Goal: Task Accomplishment & Management: Use online tool/utility

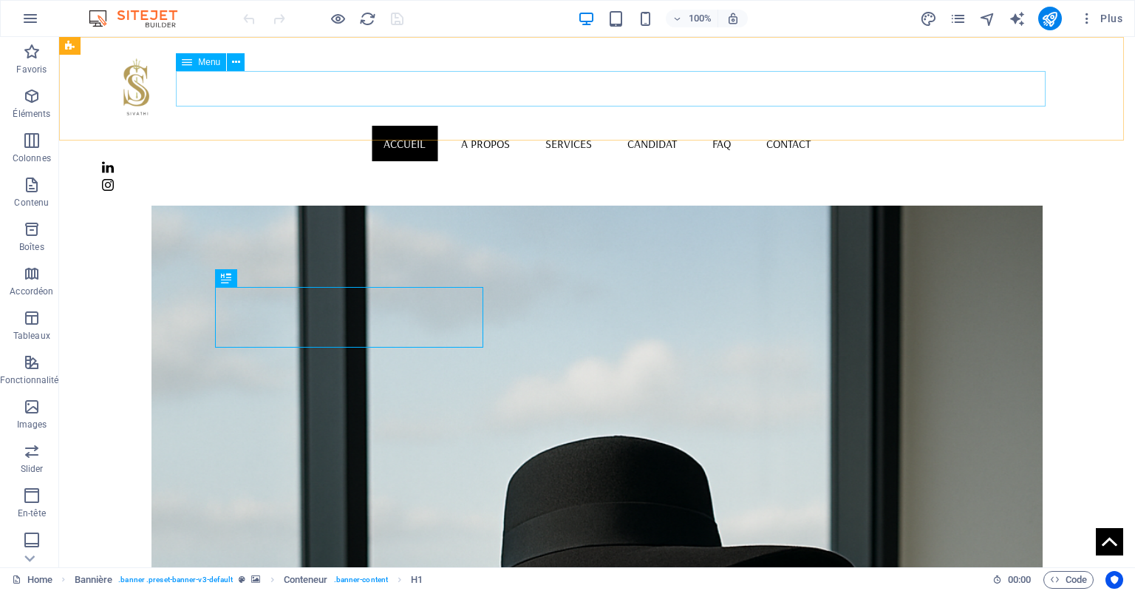
click at [661, 126] on nav "Accueil A Propos Services Candidat FAQ Contact" at bounding box center [597, 143] width 990 height 35
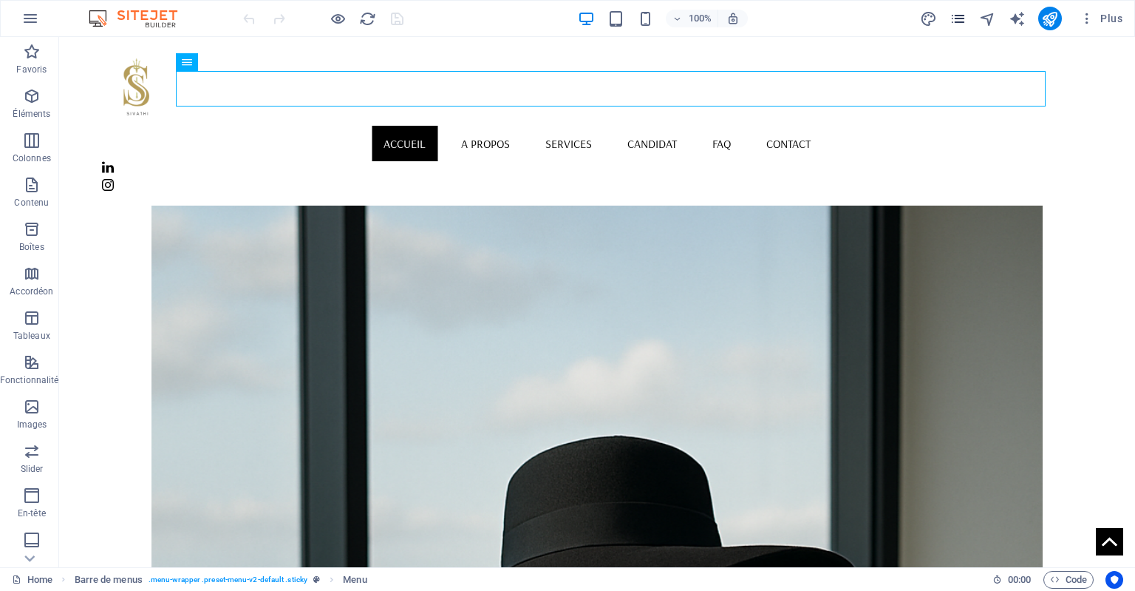
click at [967, 20] on span "pages" at bounding box center [959, 18] width 18 height 17
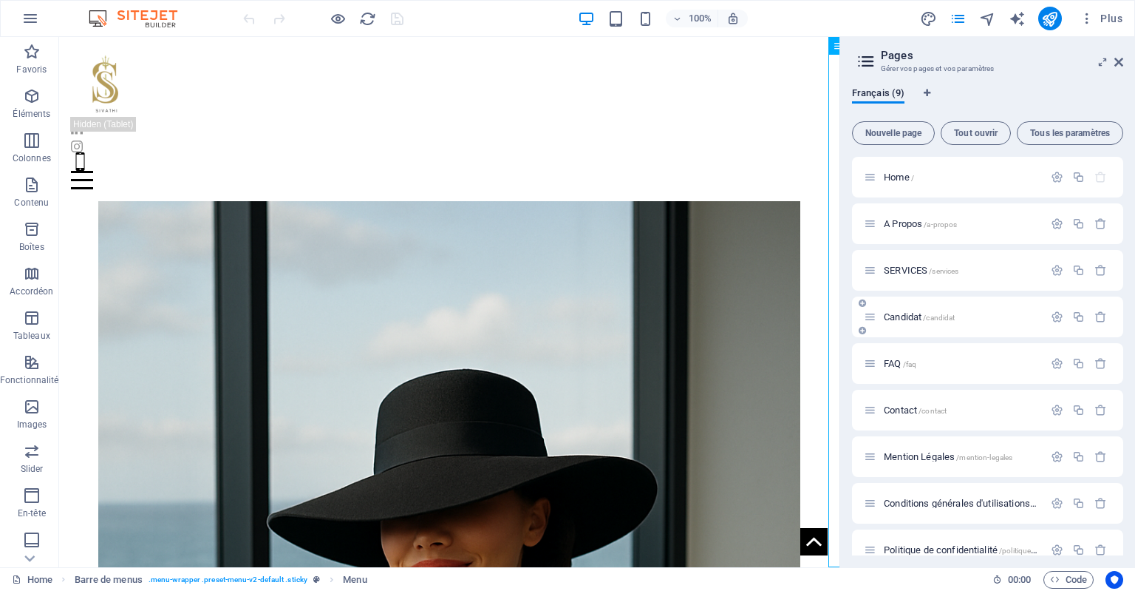
click at [912, 320] on span "Candidat /candidat" at bounding box center [919, 316] width 71 height 11
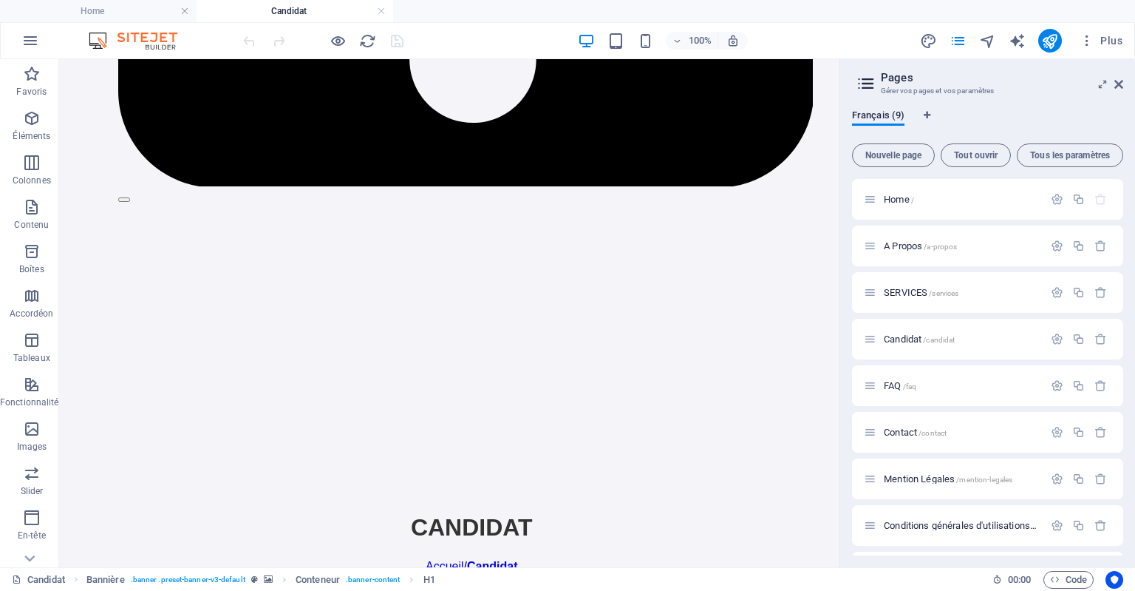
scroll to position [2841, 0]
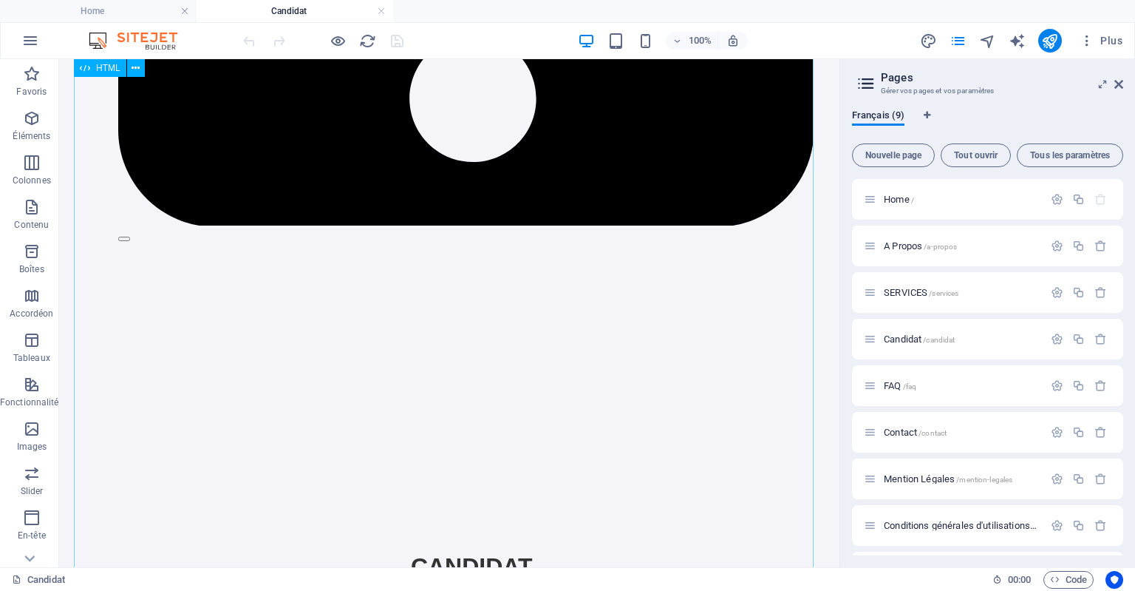
click at [112, 579] on span "HTML" at bounding box center [99, 580] width 26 height 18
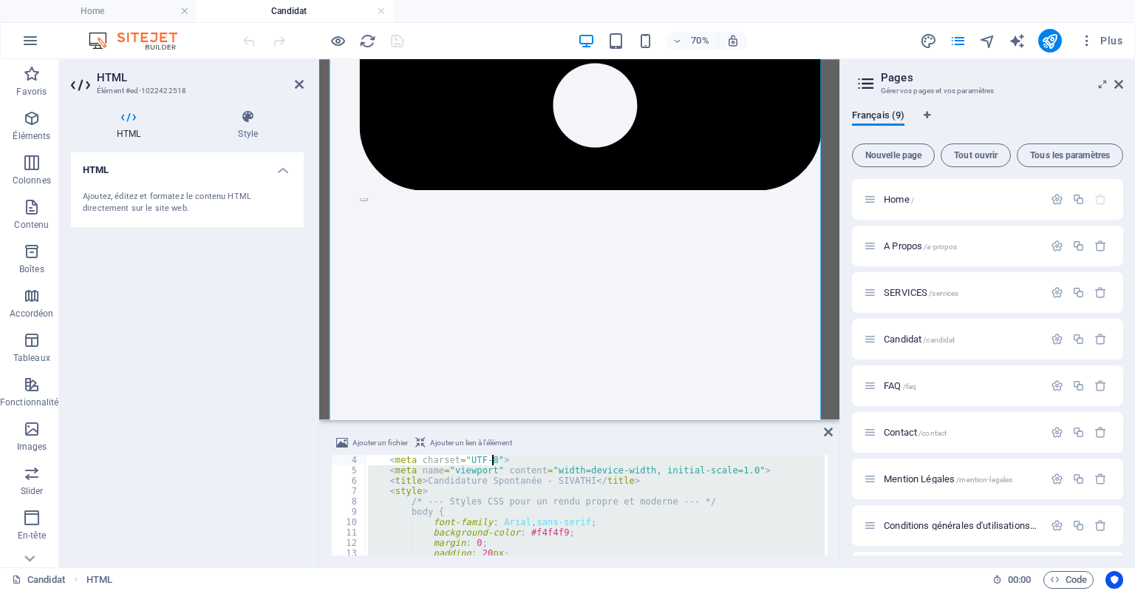
scroll to position [0, 0]
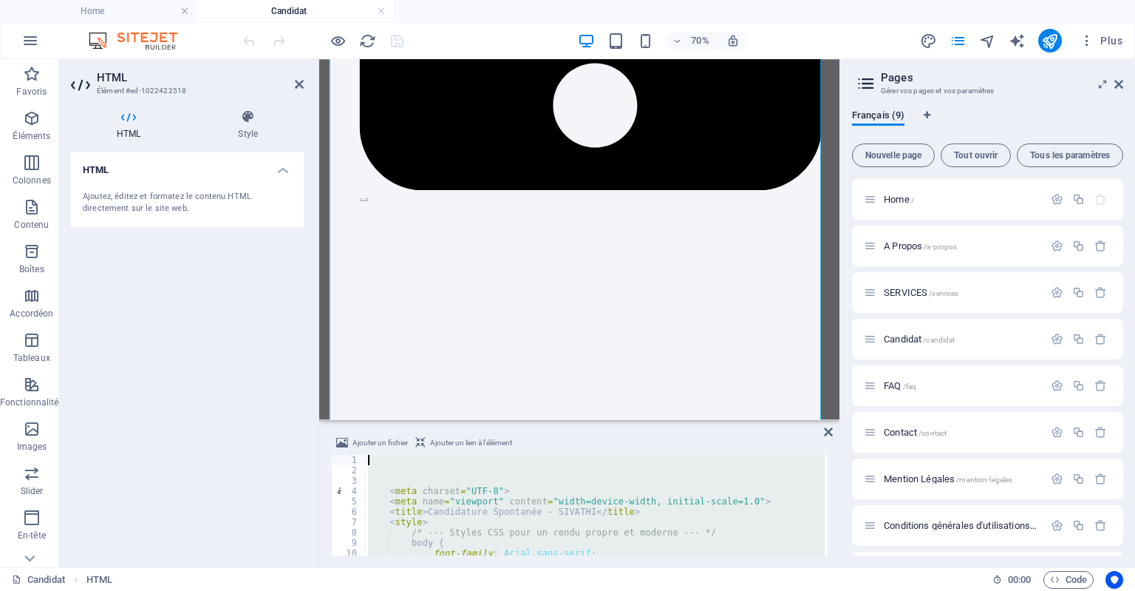
drag, startPoint x: 739, startPoint y: 545, endPoint x: 494, endPoint y: 453, distance: 261.2
click at [494, 453] on div "Ajouter un fichier Ajouter un lien à l'élément 1 2 3 4 5 6 7 8 9 10 11 12 < met…" at bounding box center [579, 494] width 497 height 121
drag, startPoint x: 828, startPoint y: 463, endPoint x: 828, endPoint y: 479, distance: 15.5
click at [828, 479] on div "Ajouter un fichier Ajouter un lien à l'élément 1 2 3 4 5 6 7 8 9 10 11 12 < met…" at bounding box center [579, 494] width 520 height 145
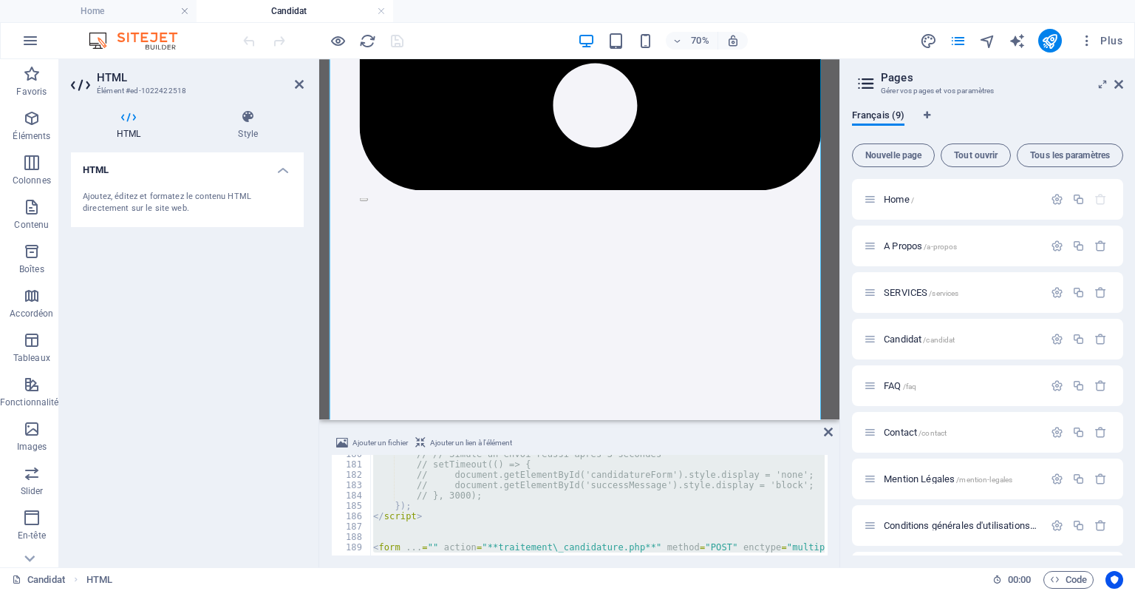
scroll to position [1858, 0]
drag, startPoint x: 829, startPoint y: 434, endPoint x: 775, endPoint y: 362, distance: 90.2
click at [829, 434] on icon at bounding box center [828, 432] width 9 height 12
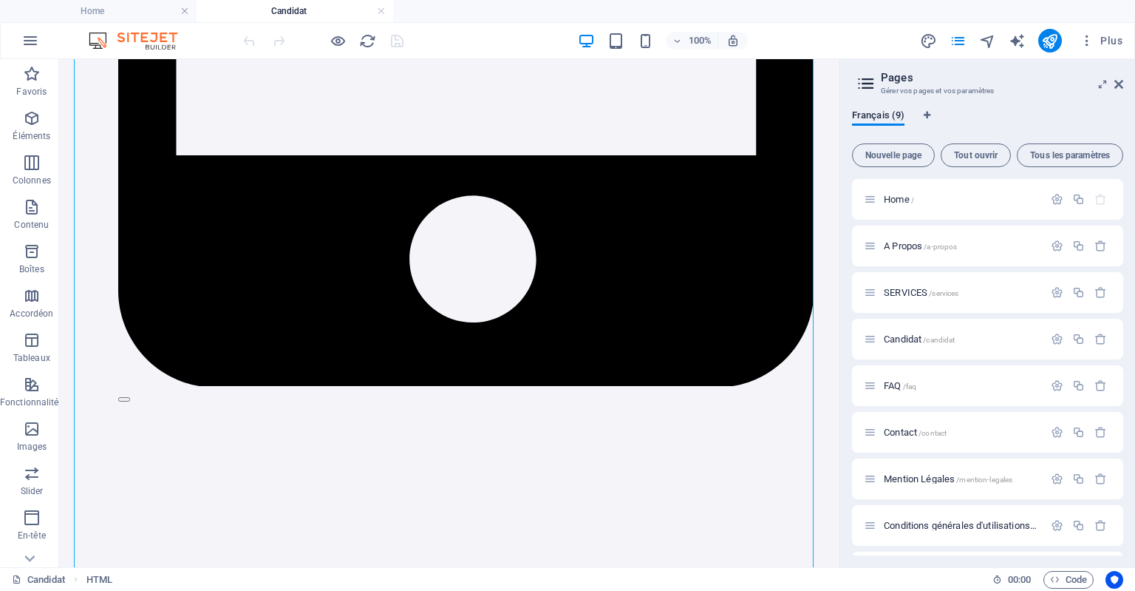
scroll to position [2880, 0]
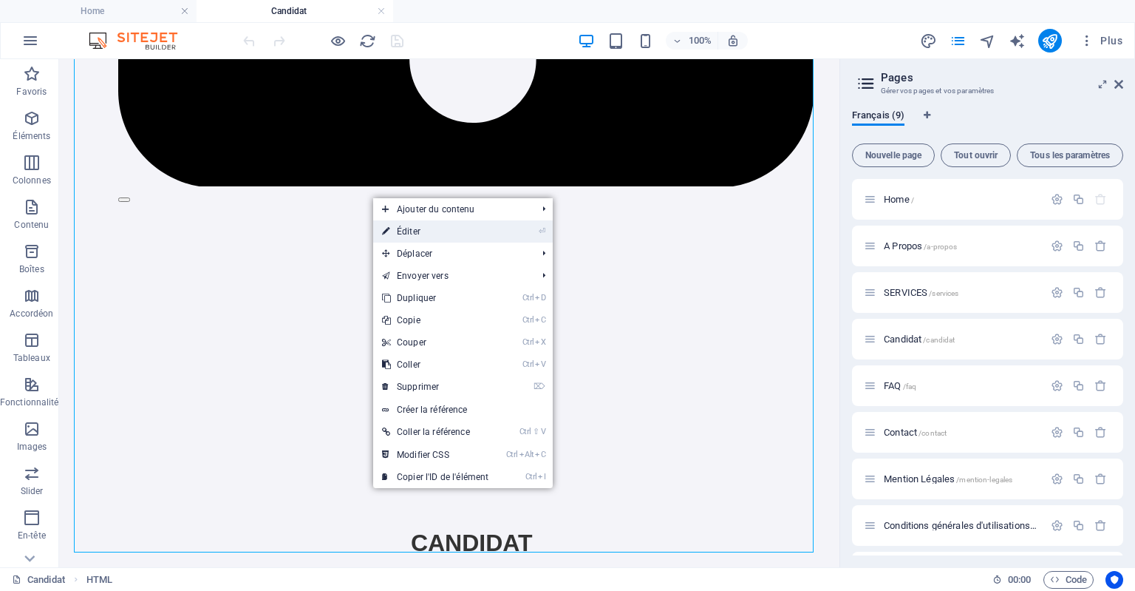
drag, startPoint x: 450, startPoint y: 228, endPoint x: 186, endPoint y: 241, distance: 264.1
click at [450, 228] on link "⏎ Éditer" at bounding box center [435, 231] width 124 height 22
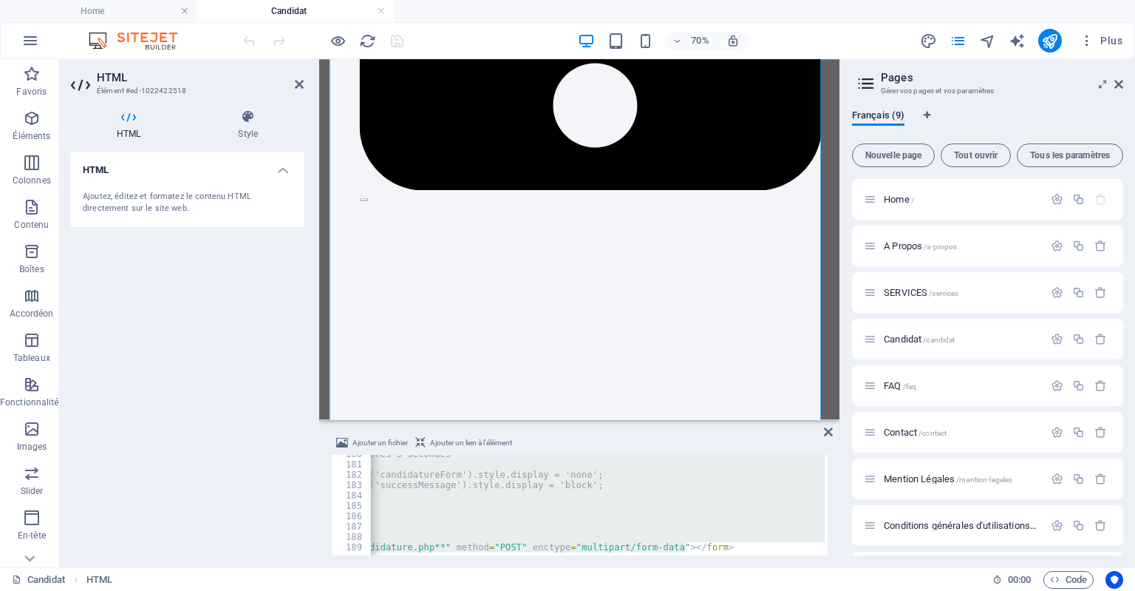
scroll to position [0, 253]
click at [667, 545] on div "// // Simule un envoi réussi après 3 secondes // setTimeout(() => { // document…" at bounding box center [597, 505] width 455 height 101
type textarea "<form ...="" action="**traitement\_candidature.php**" method="POST" enctype="mu…"
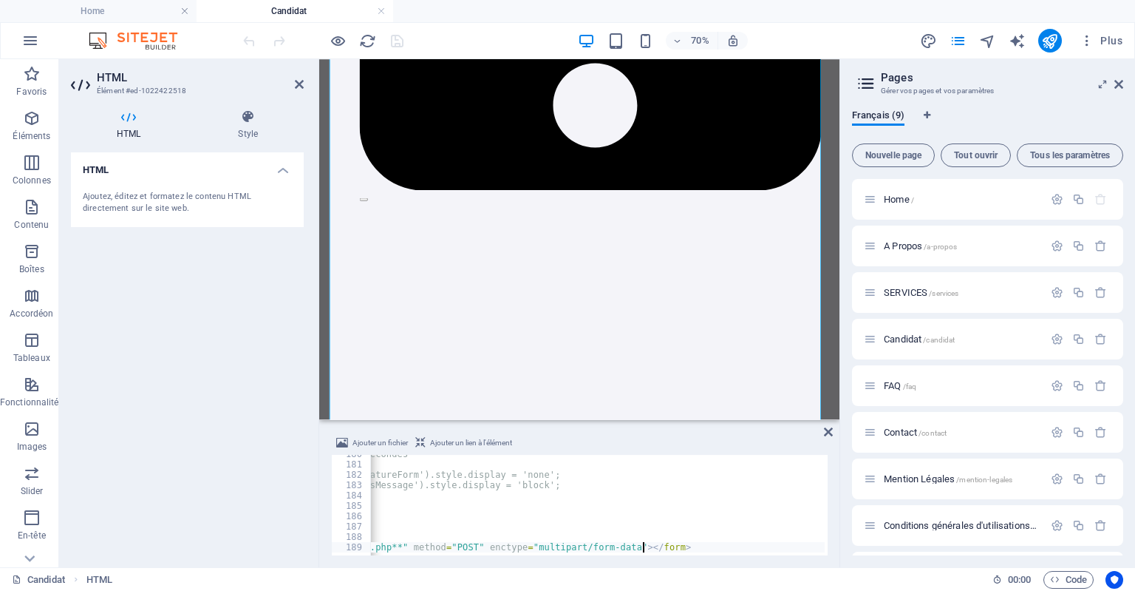
paste textarea
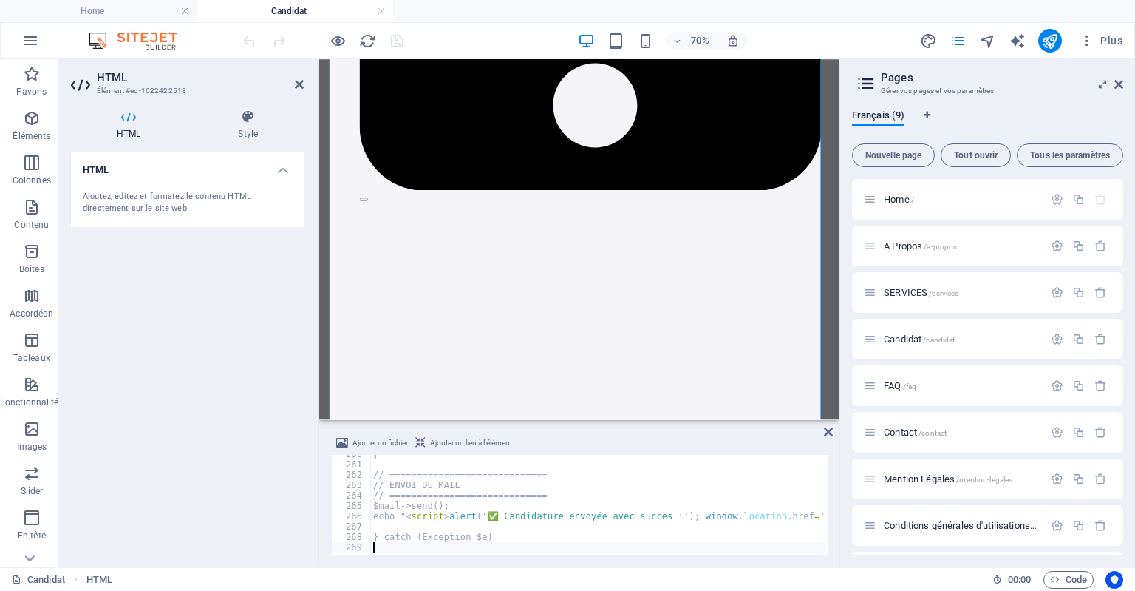
scroll to position [0, 0]
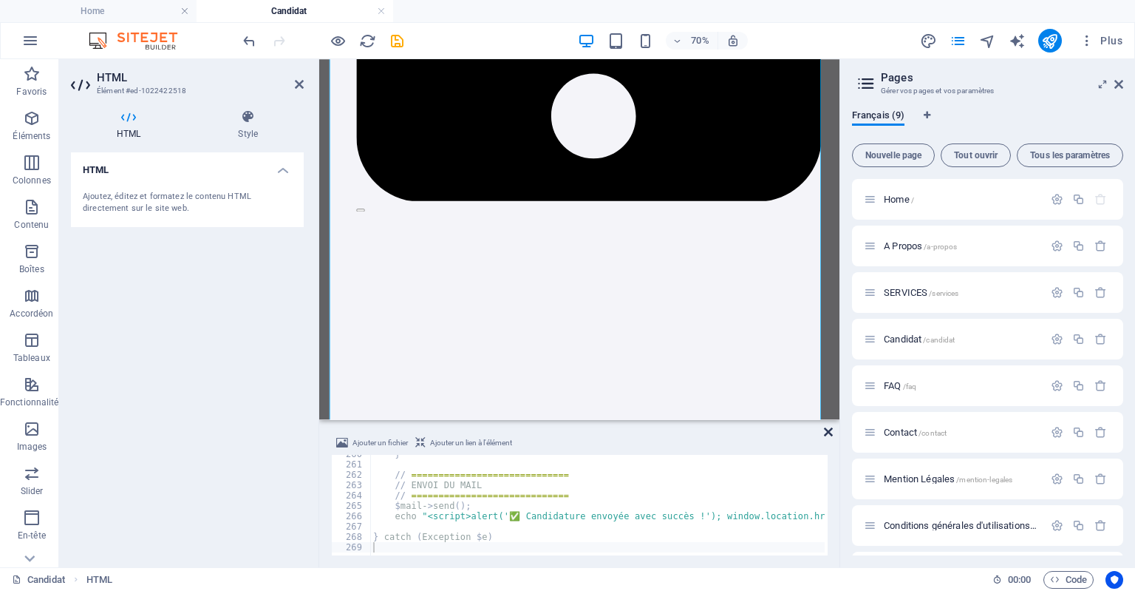
drag, startPoint x: 824, startPoint y: 432, endPoint x: 764, endPoint y: 373, distance: 84.1
click at [824, 432] on icon at bounding box center [828, 432] width 9 height 12
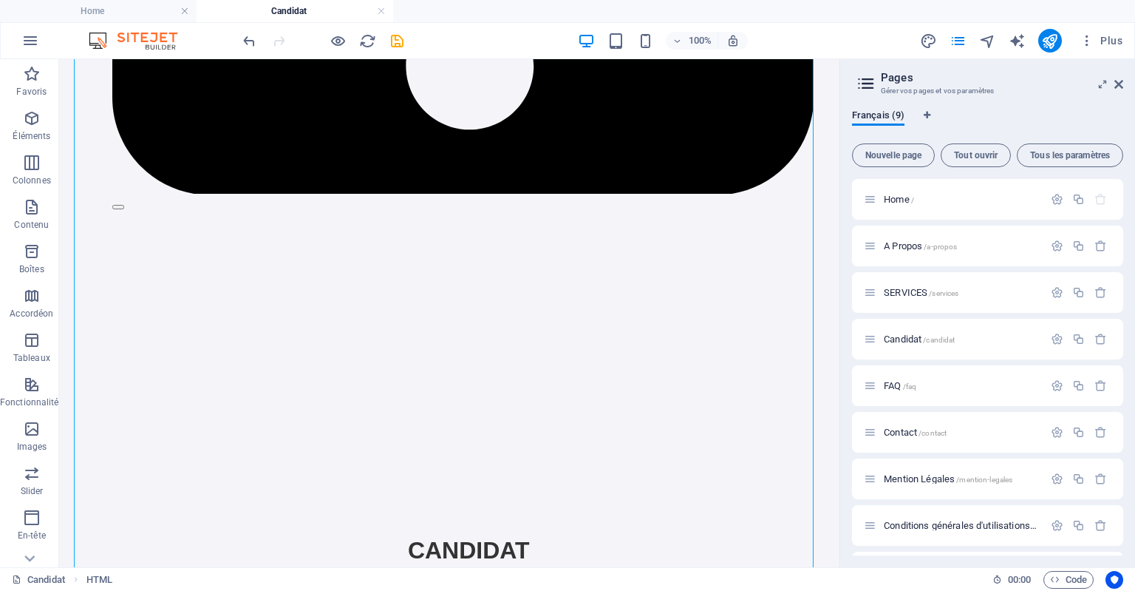
scroll to position [2880, 0]
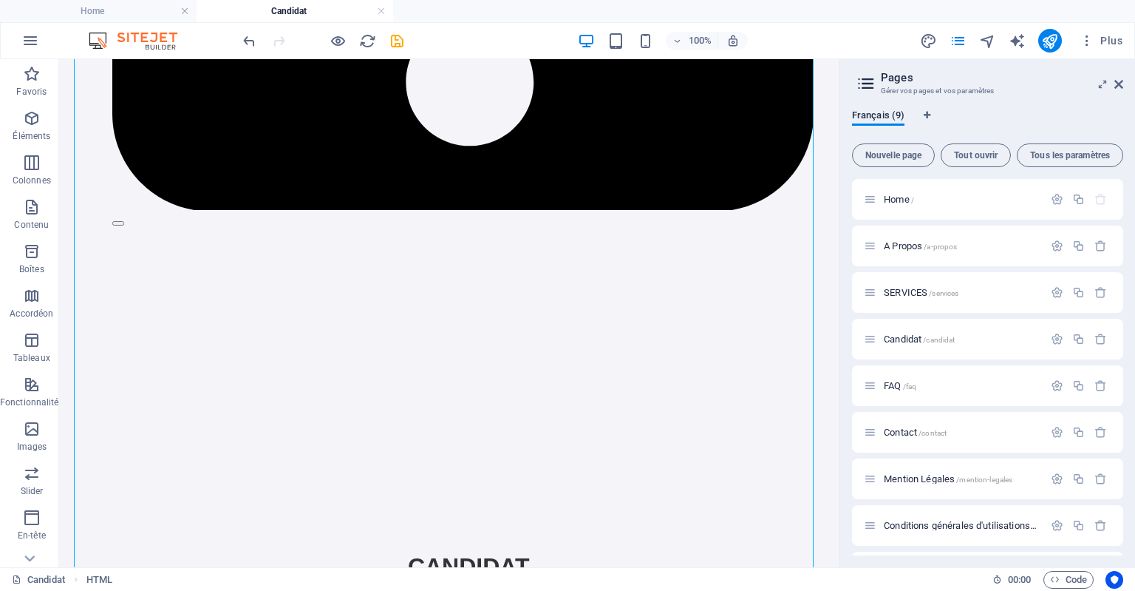
drag, startPoint x: 834, startPoint y: 412, endPoint x: 919, endPoint y: 496, distance: 119.7
click at [244, 41] on icon "undo" at bounding box center [249, 41] width 17 height 17
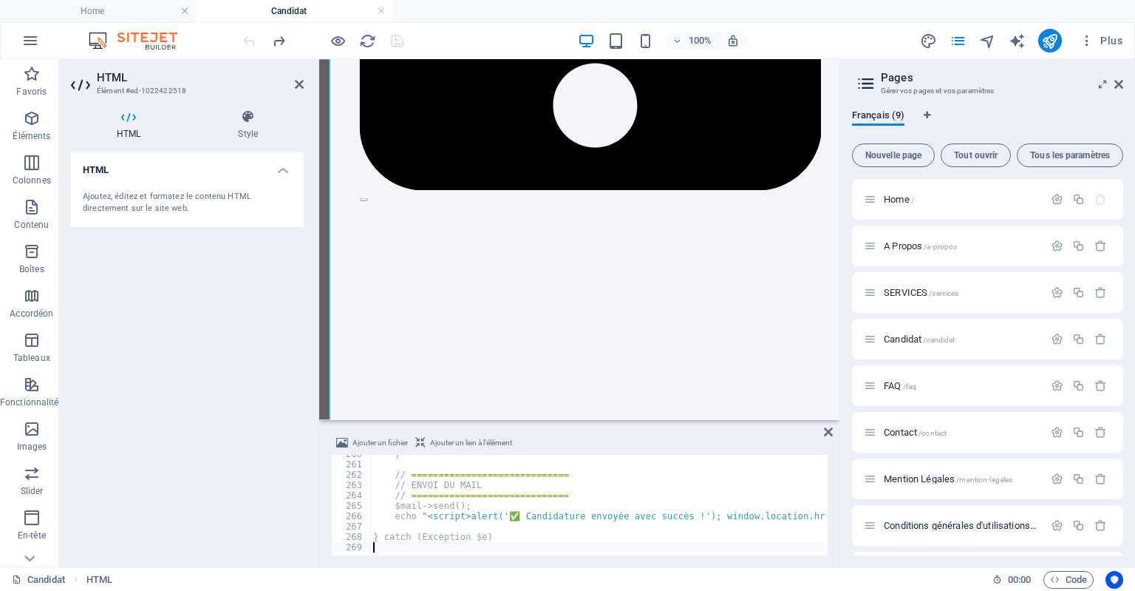
scroll to position [1858, 0]
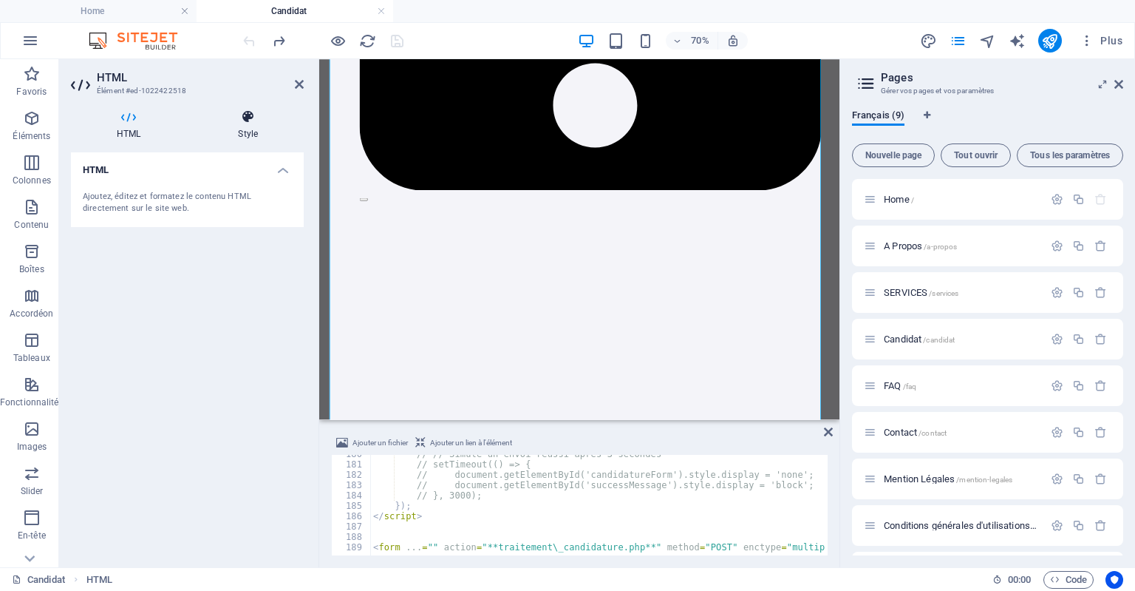
click at [253, 119] on icon at bounding box center [248, 116] width 112 height 15
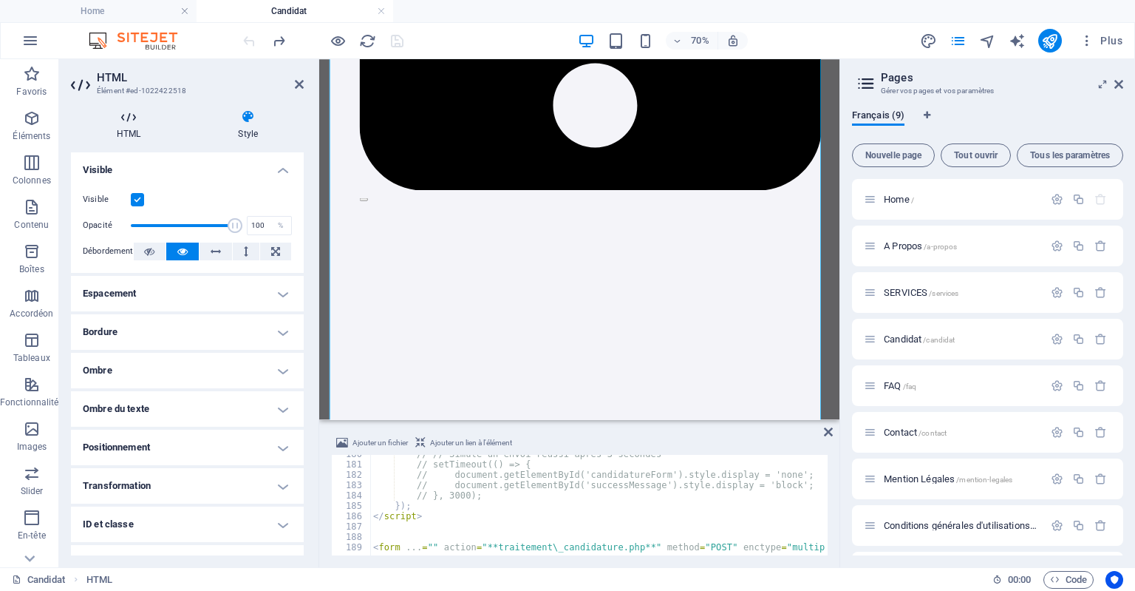
click at [136, 130] on h4 "HTML" at bounding box center [131, 124] width 121 height 31
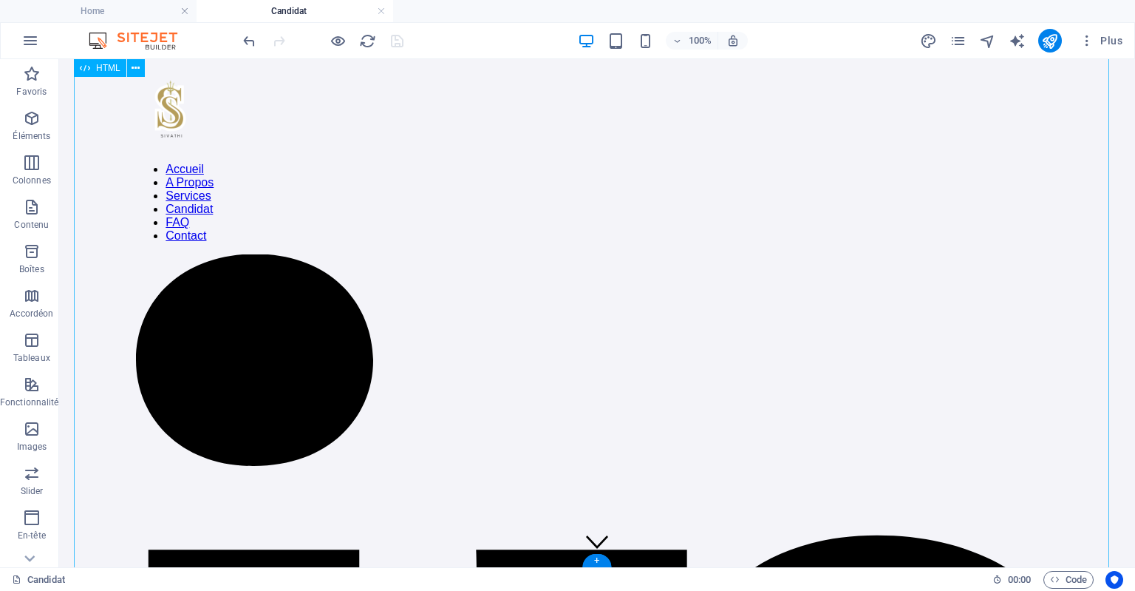
scroll to position [3206, 0]
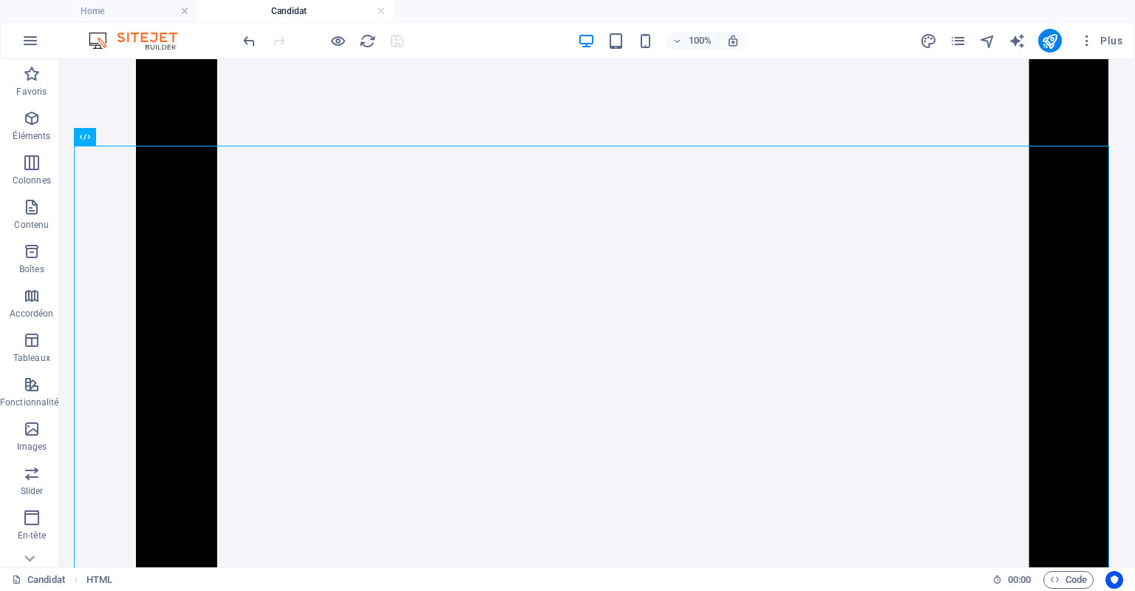
scroll to position [2756, 0]
click at [84, 137] on icon at bounding box center [85, 137] width 10 height 18
click at [136, 138] on icon at bounding box center [136, 137] width 8 height 16
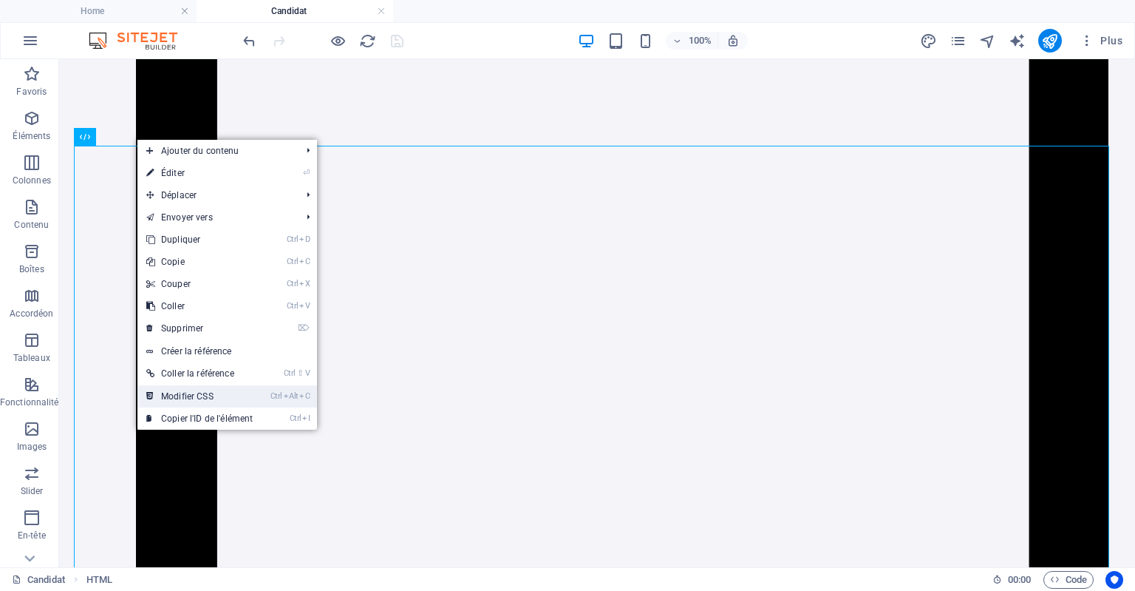
click at [270, 396] on li "Ctrl Alt C Modifier CSS" at bounding box center [227, 396] width 180 height 22
click at [265, 168] on li "⏎ Éditer" at bounding box center [227, 173] width 180 height 22
click at [236, 175] on link "⏎ Éditer" at bounding box center [199, 173] width 124 height 22
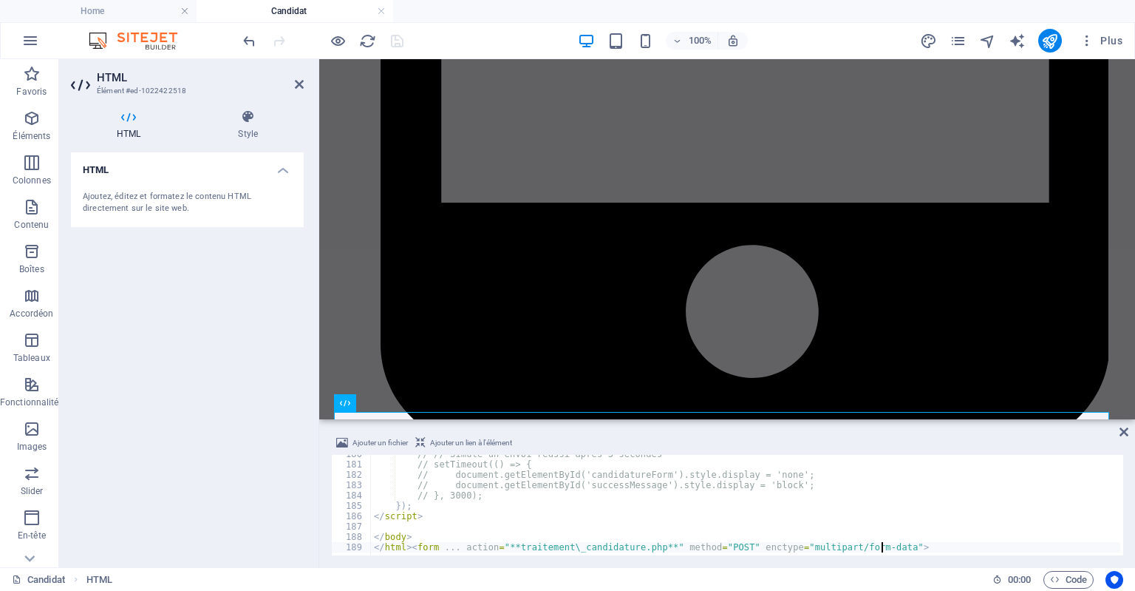
scroll to position [1855, 0]
click at [241, 129] on h4 "Style" at bounding box center [248, 124] width 112 height 31
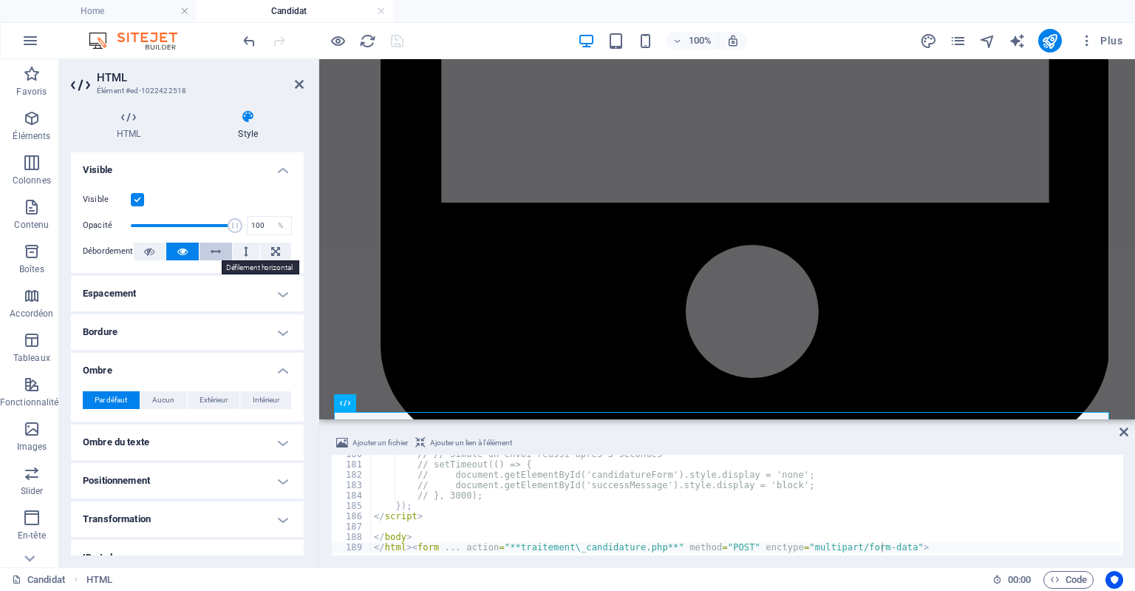
click at [221, 253] on button at bounding box center [216, 251] width 33 height 18
drag, startPoint x: 300, startPoint y: 389, endPoint x: 320, endPoint y: 498, distance: 110.5
click at [320, 498] on div "HTML Élément #ed-1022422518 HTML Style HTML Ajoutez, éditez et formatez le cont…" at bounding box center [597, 313] width 1076 height 508
click at [130, 117] on icon at bounding box center [128, 116] width 115 height 15
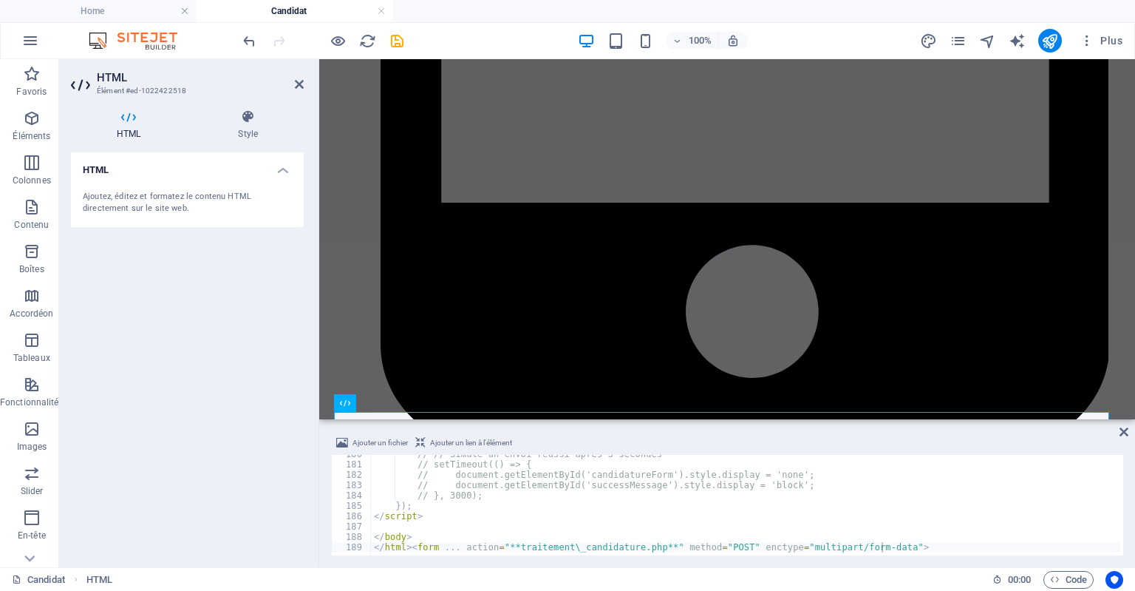
click at [166, 193] on div "Ajoutez, éditez et formatez le contenu HTML directement sur le site web." at bounding box center [187, 203] width 209 height 24
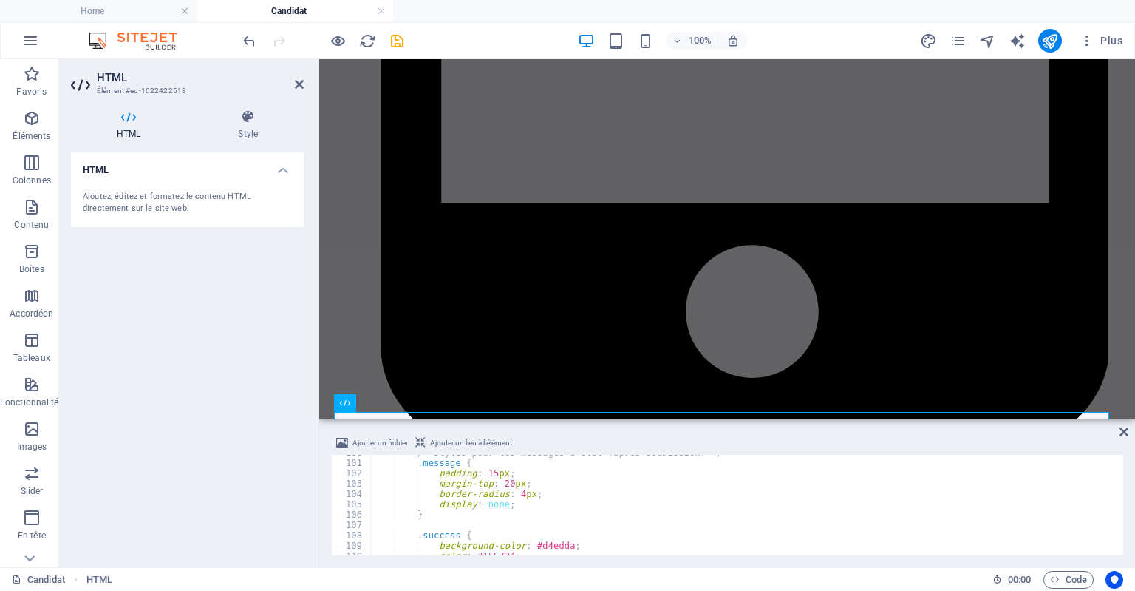
scroll to position [0, 0]
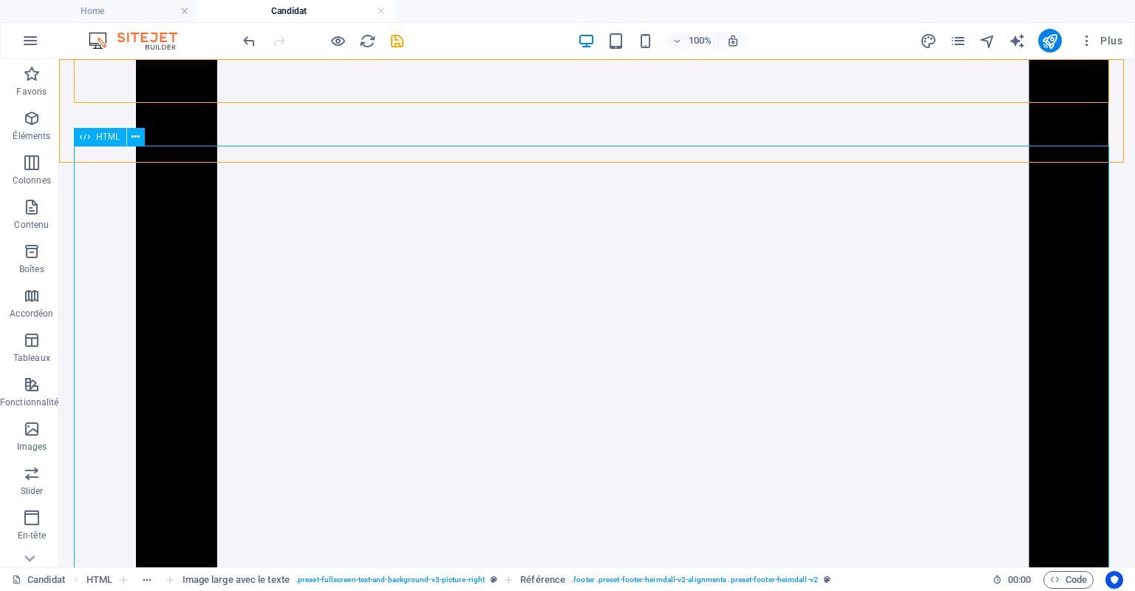
click at [86, 140] on icon at bounding box center [85, 137] width 10 height 18
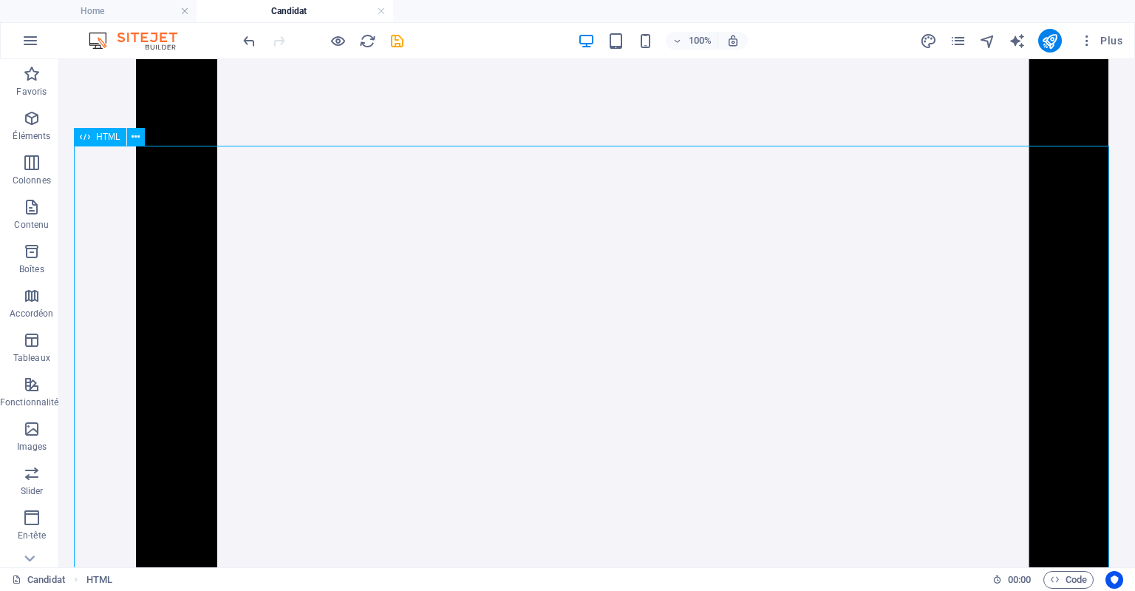
click at [86, 140] on icon at bounding box center [85, 137] width 10 height 18
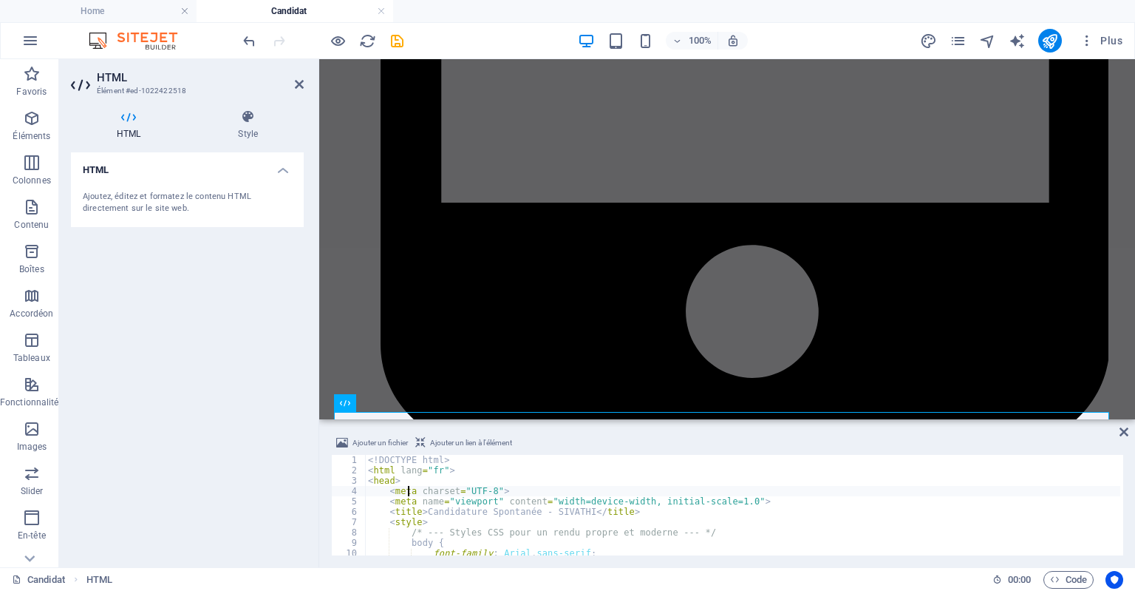
drag, startPoint x: 409, startPoint y: 493, endPoint x: 358, endPoint y: 460, distance: 60.9
click at [358, 460] on div "1" at bounding box center [349, 460] width 35 height 10
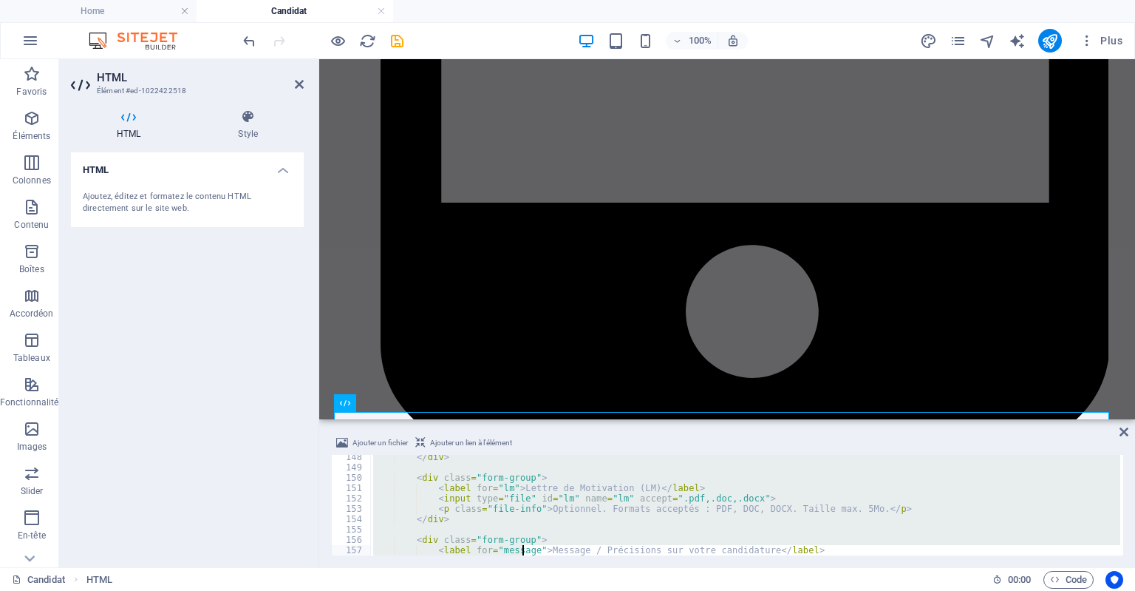
scroll to position [1855, 0]
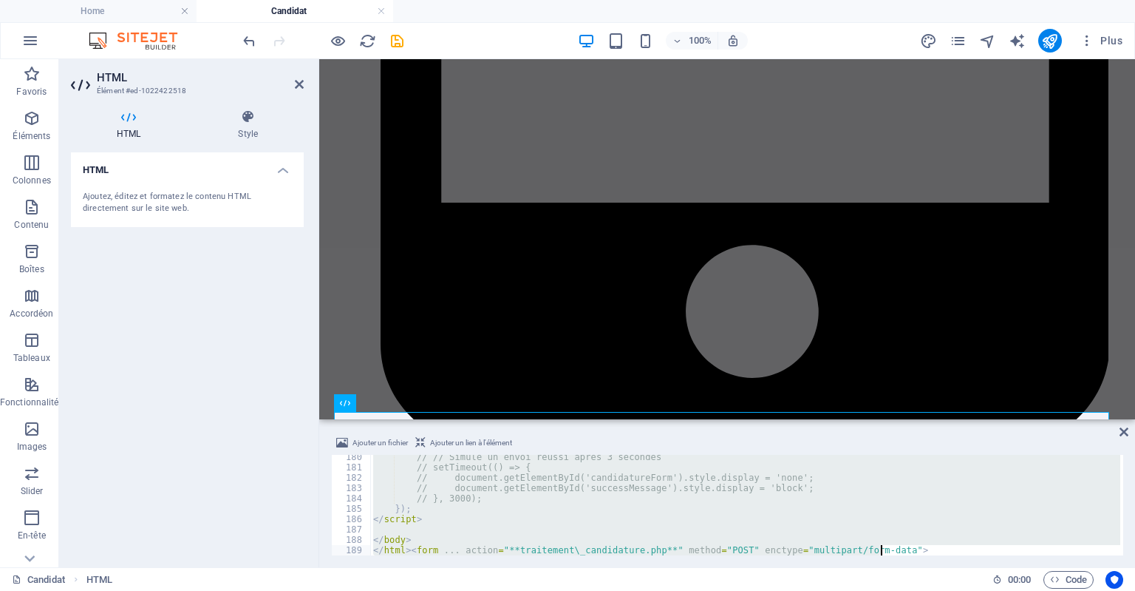
drag, startPoint x: 370, startPoint y: 459, endPoint x: 522, endPoint y: 605, distance: 211.2
click at [522, 590] on html "Voir Activer les remboursements Capital Koala Remboursements Koala activés 7 Bé…" at bounding box center [567, 295] width 1135 height 591
click at [817, 508] on div "// // Simule un envoi réussi après 3 secondes // setTimeout(() => { // document…" at bounding box center [745, 505] width 750 height 101
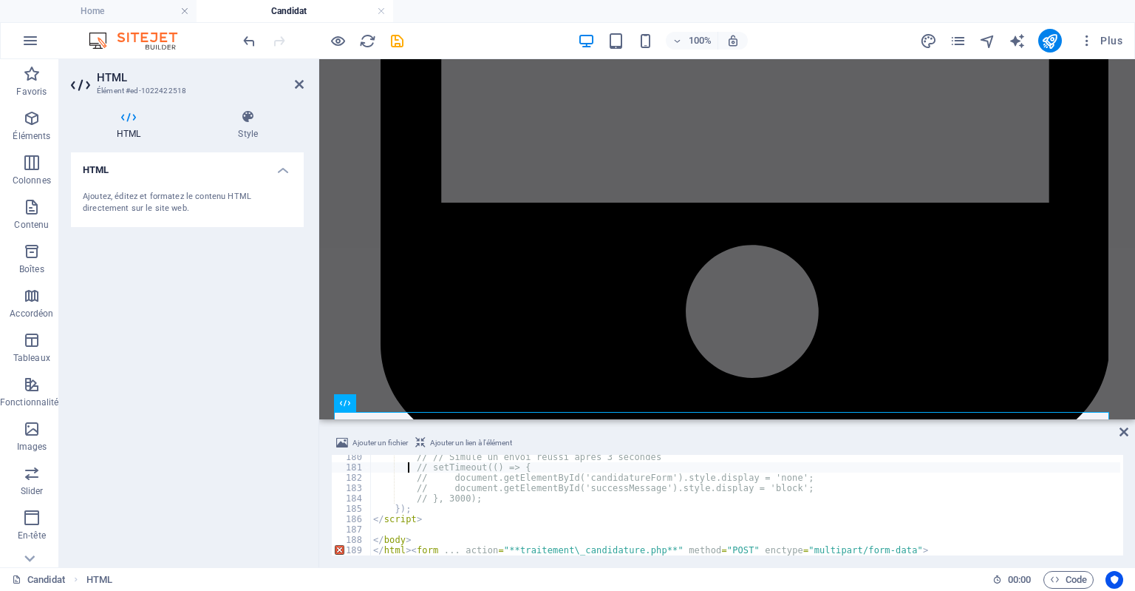
type textarea "// // Simule un envoi réussi après 3 secondes"
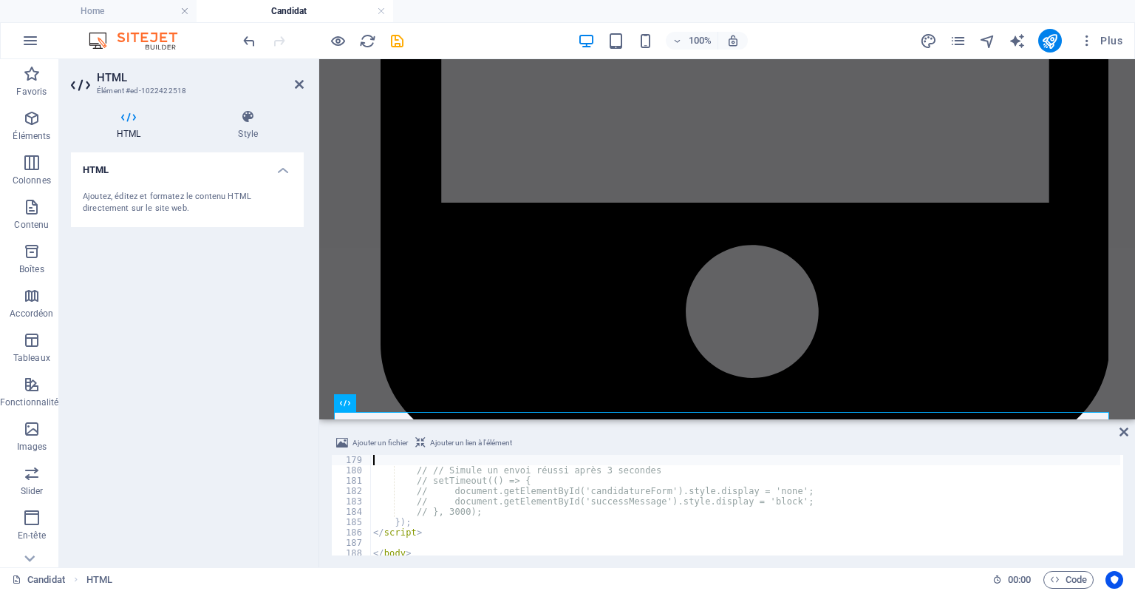
type textarea "// e.preventDefault(); // Désactive la soumission réelle pour la démo HTML"
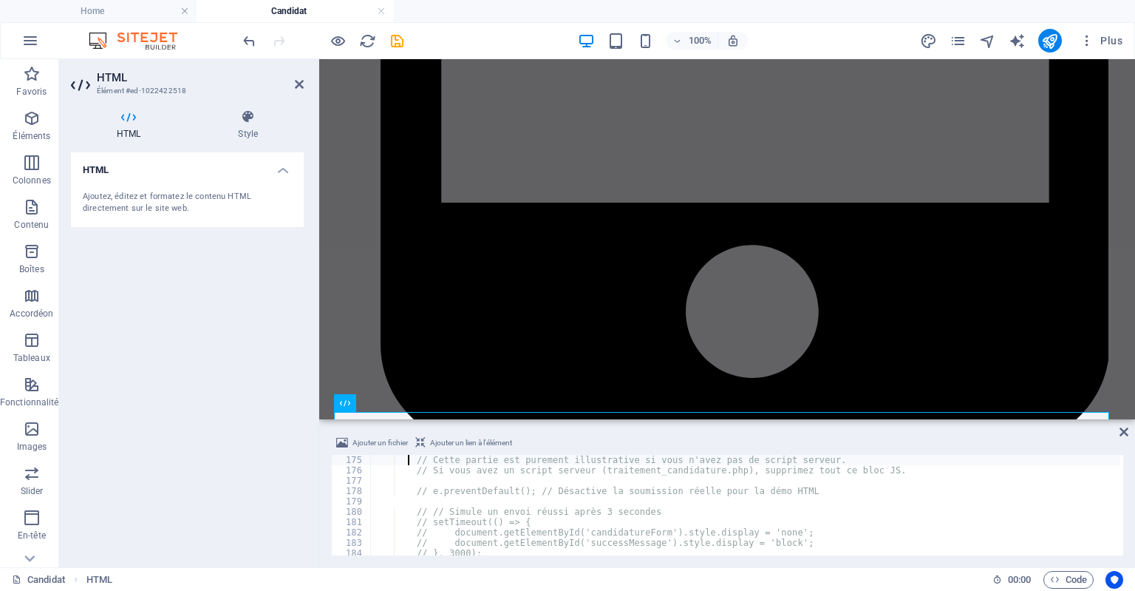
scroll to position [1790, 0]
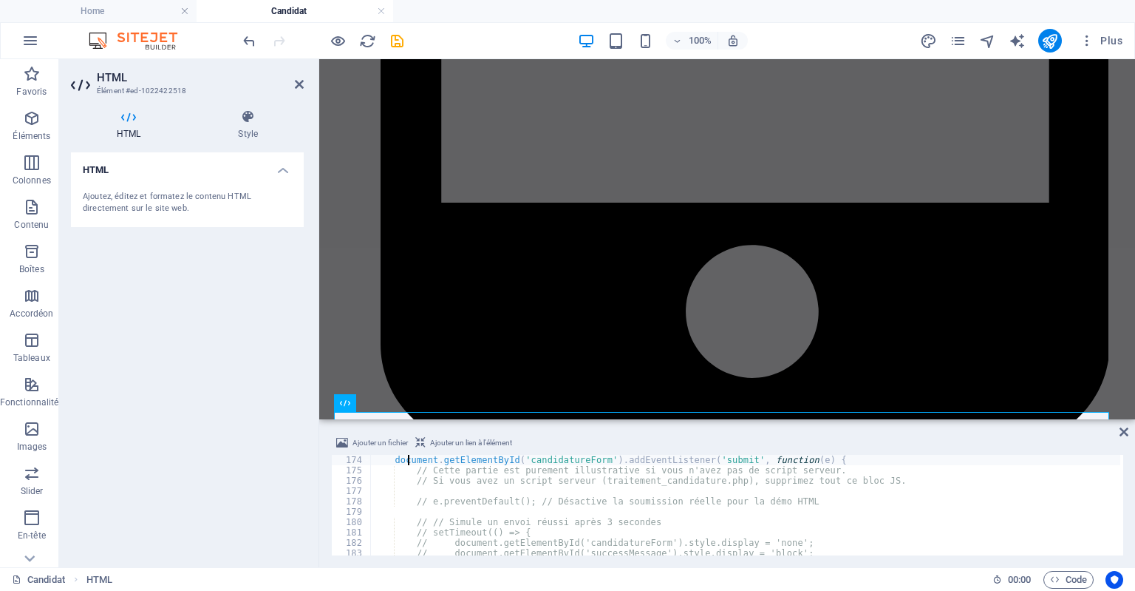
type textarea "<script>"
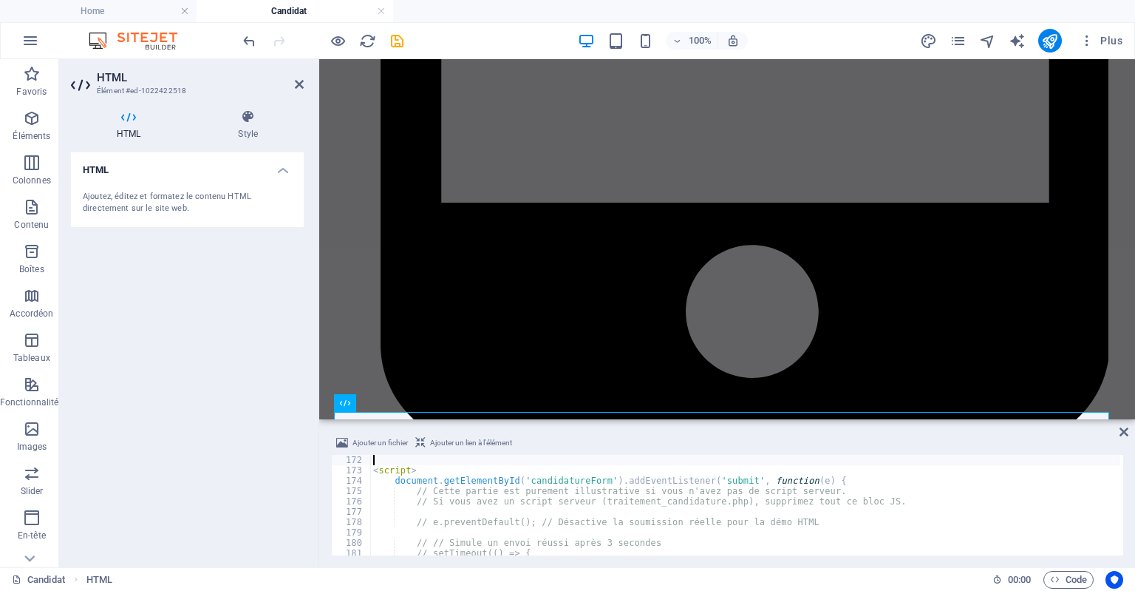
type textarea "</div>"
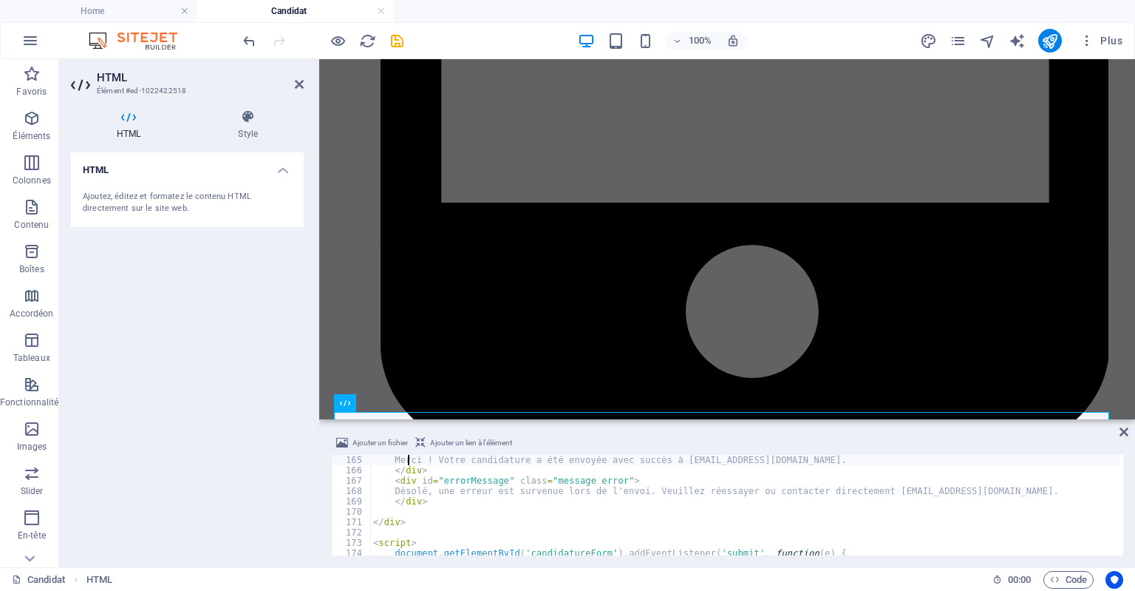
type textarea "<div id="successMessage" class="message success">"
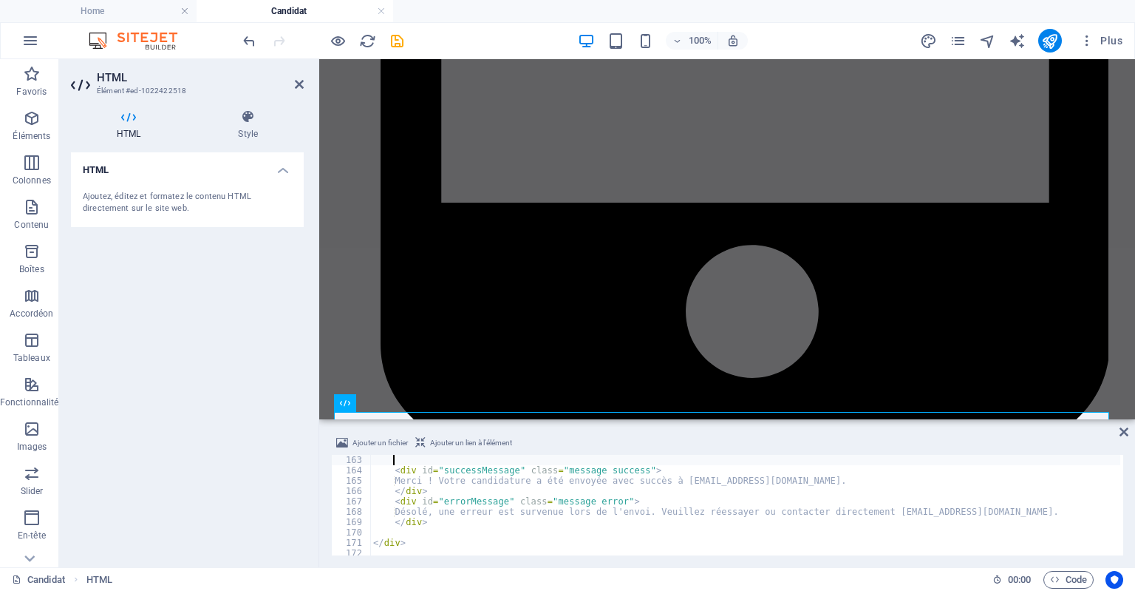
type textarea "<button type="submit" class="submit-btn">Envoyer ma Candidature</button>"
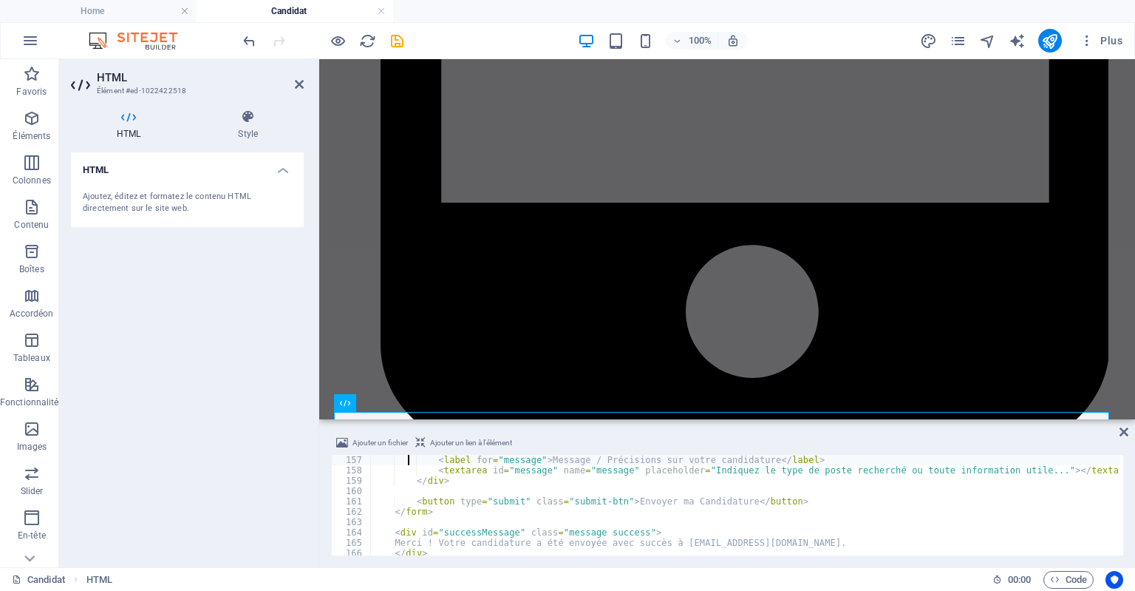
type textarea "<div class="form-group">"
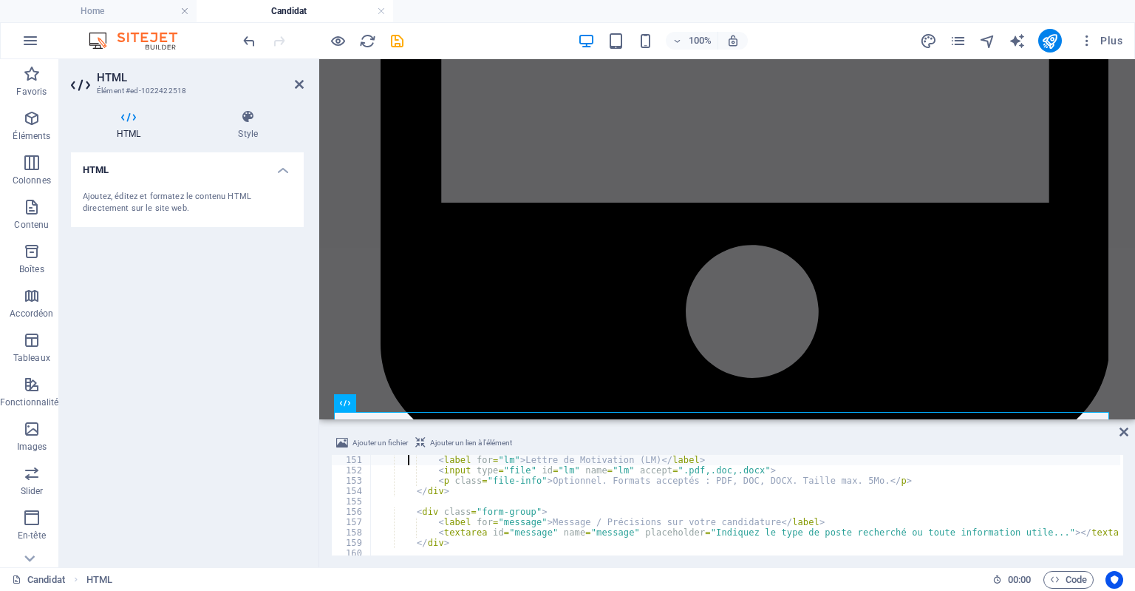
type textarea "<div class="form-group">"
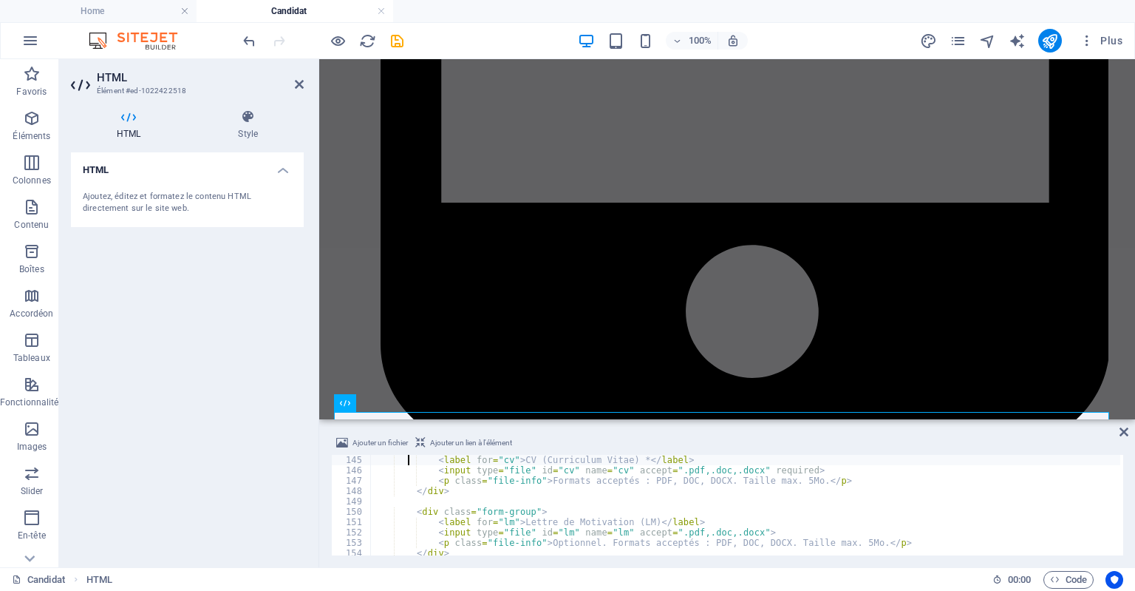
type textarea "<div class="form-group">"
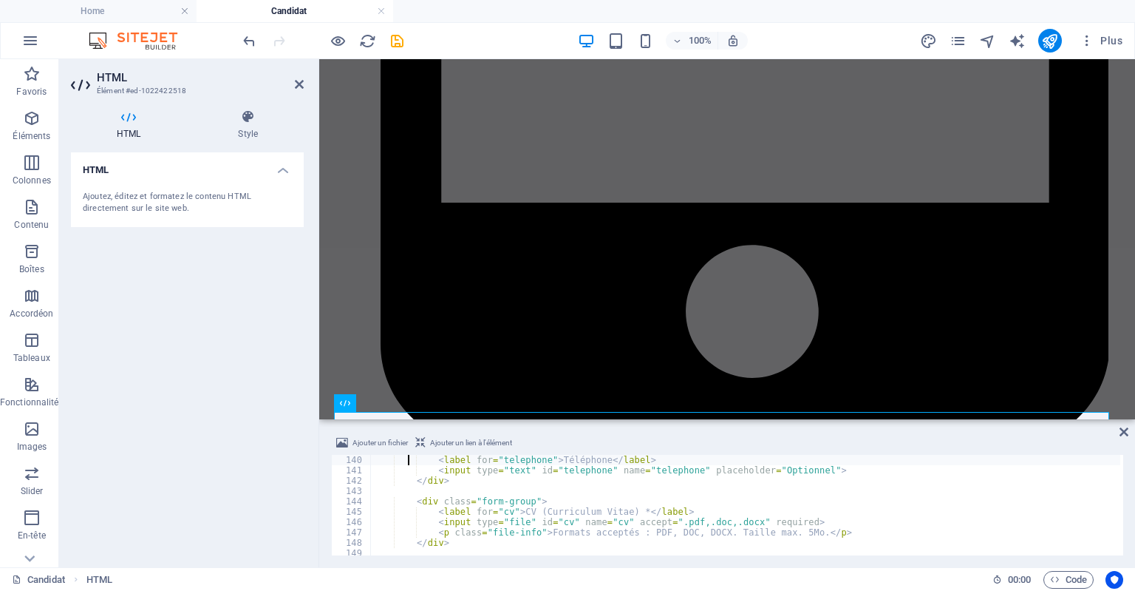
type textarea "<div class="form-group">"
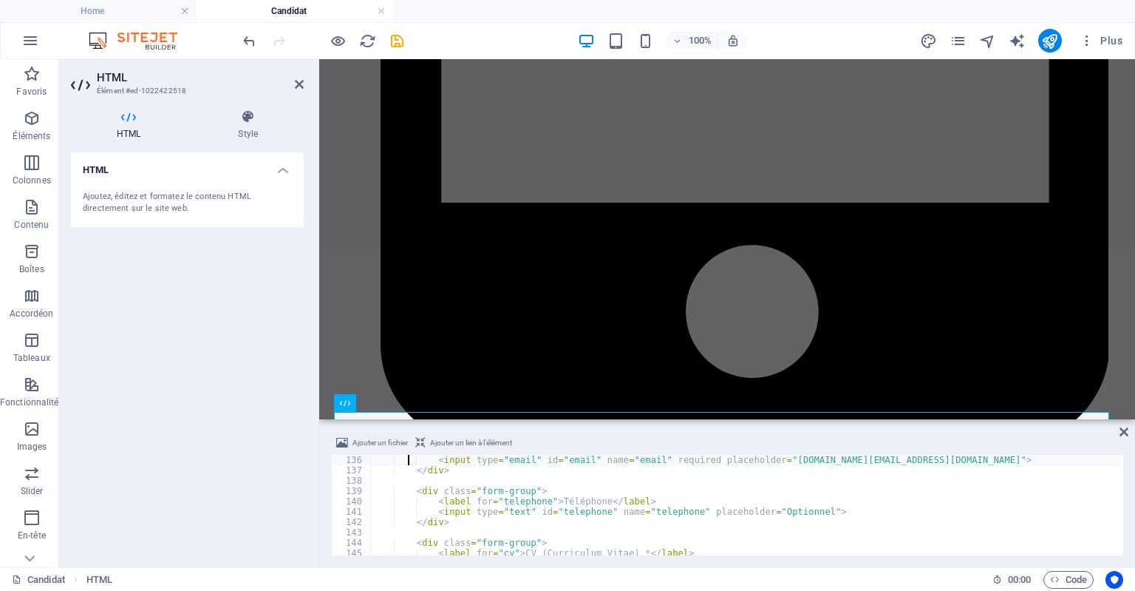
type textarea "<div class="form-group">"
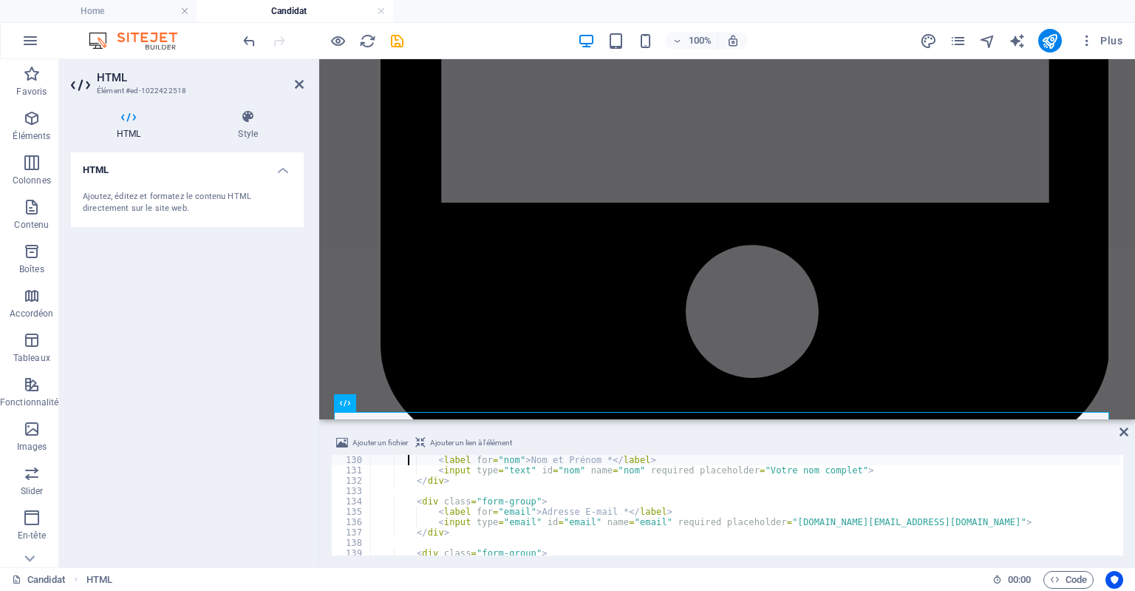
type textarea "<div class="form-group">"
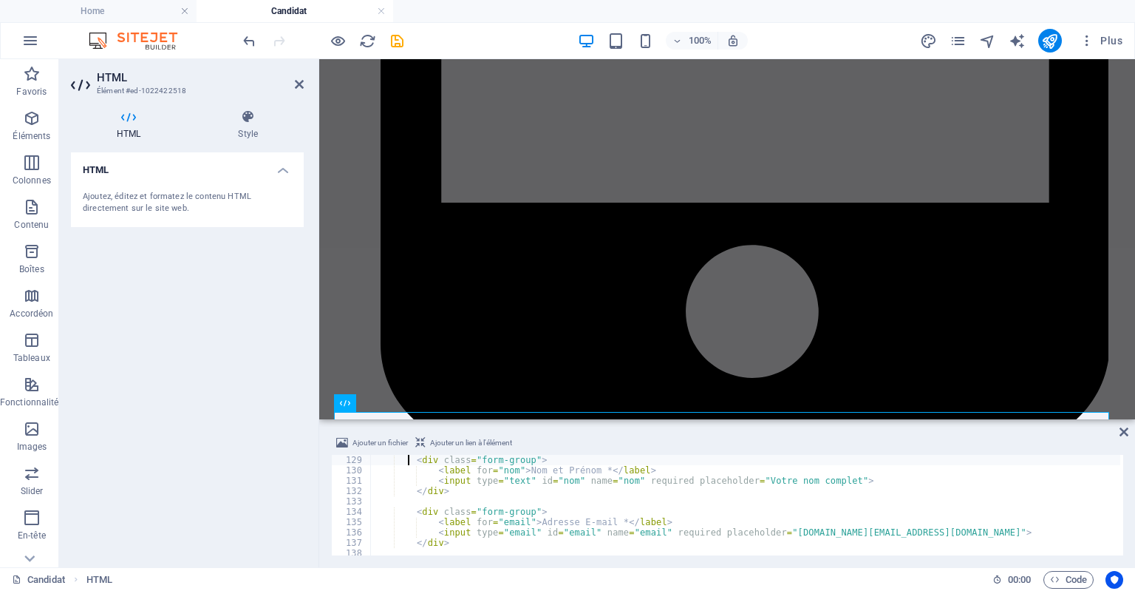
type textarea "<form id="candidatureForm" action="traitement_candidature.php" method="POST" en…"
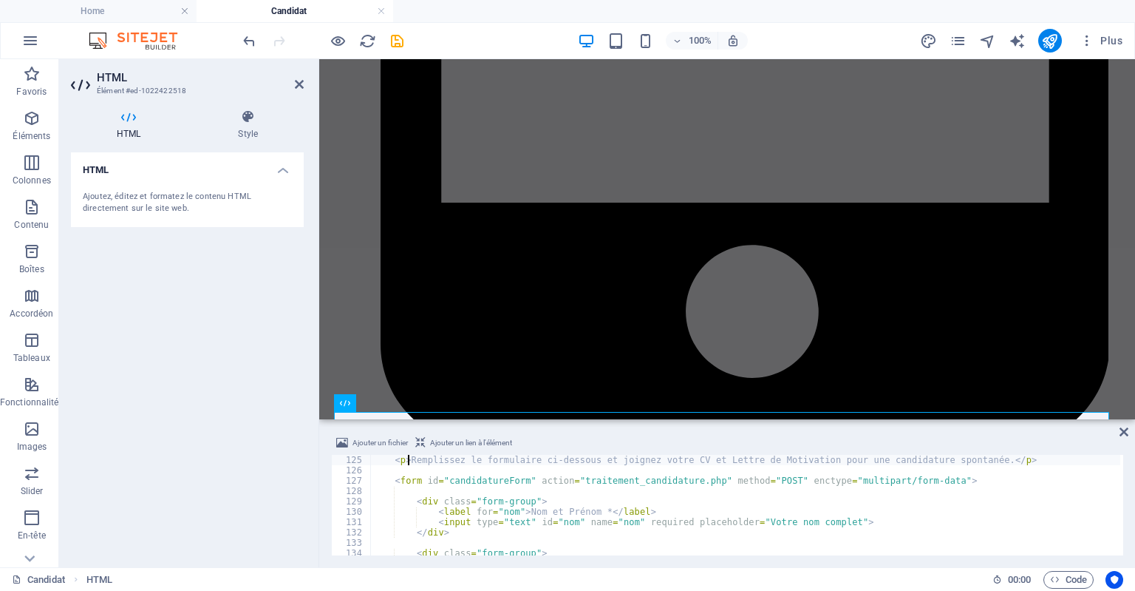
type textarea "<div class="container">"
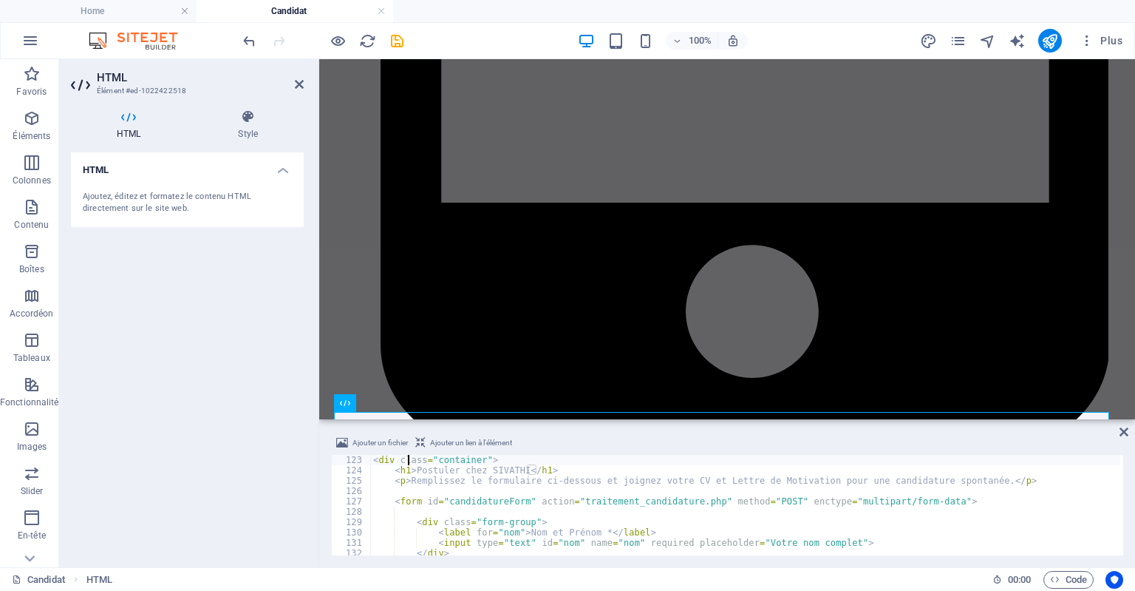
scroll to position [1262, 0]
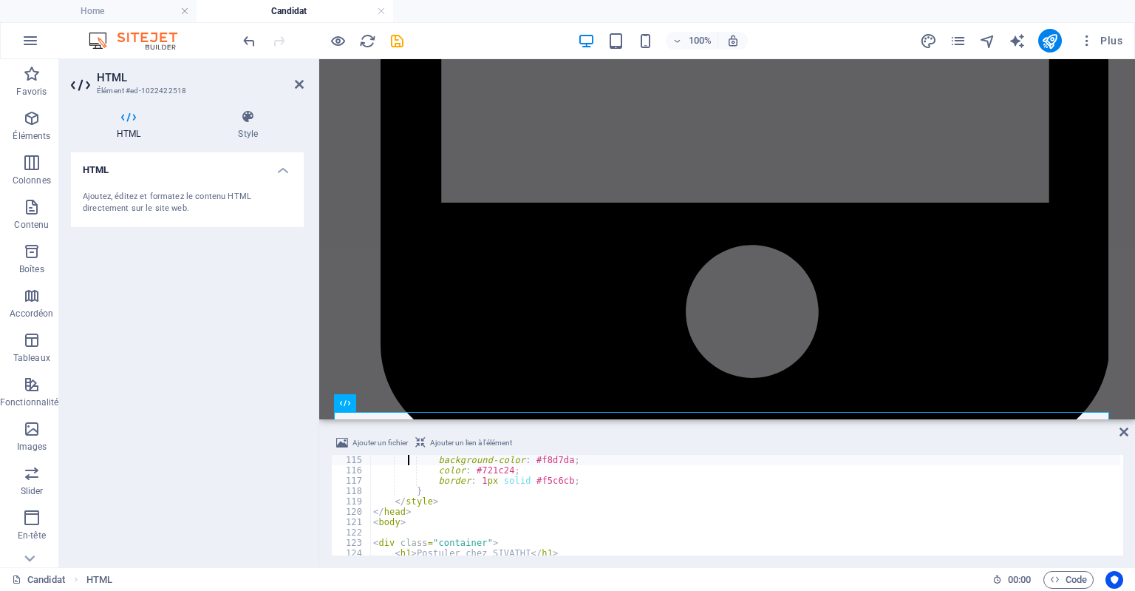
type textarea ".error {"
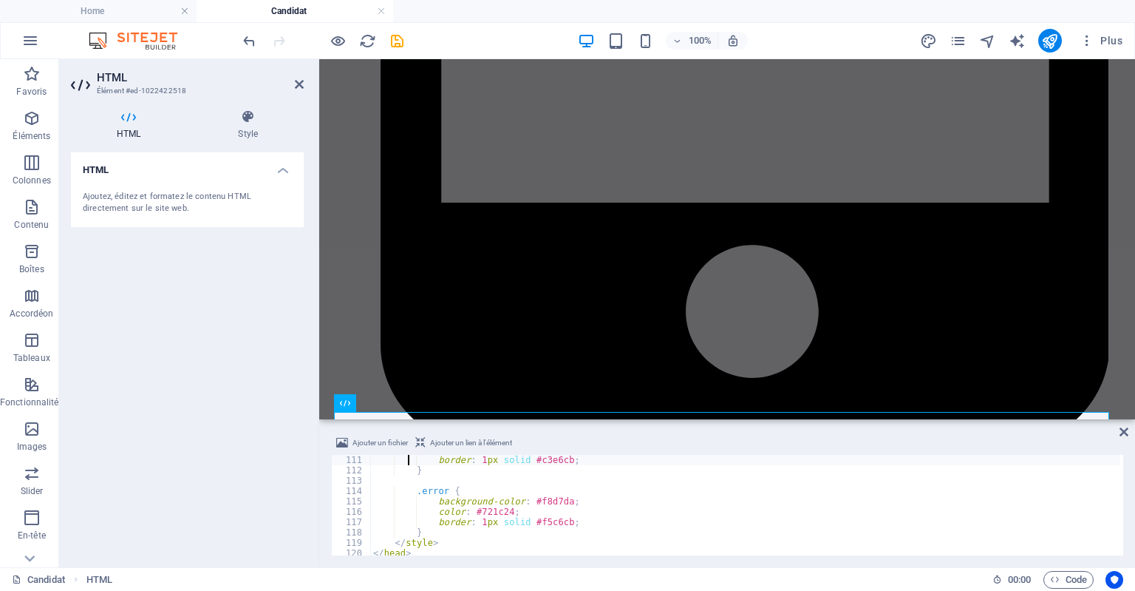
type textarea ".success {"
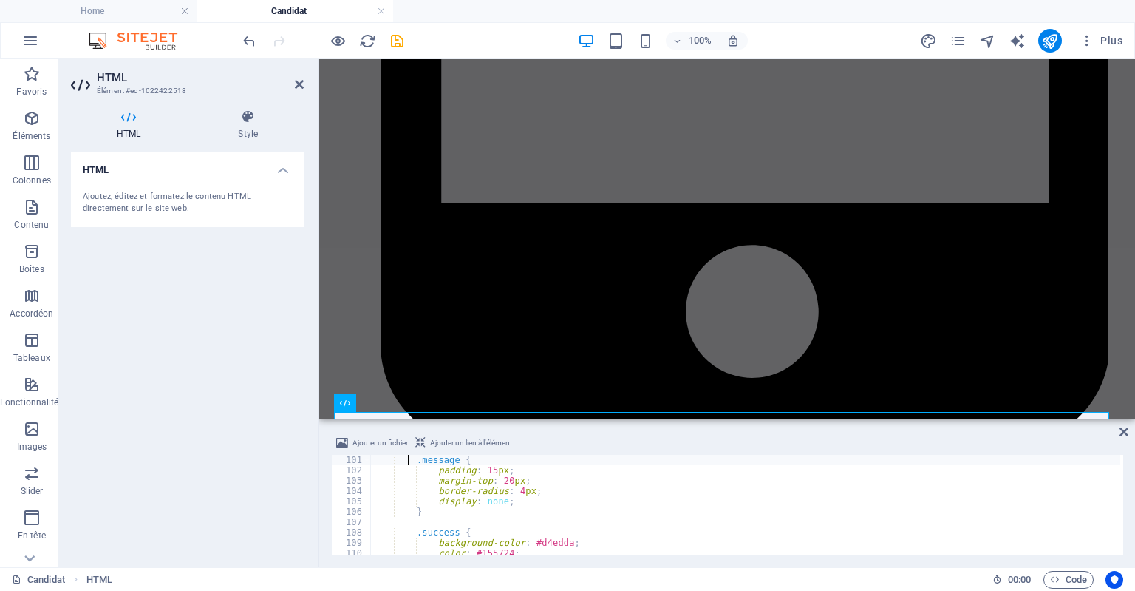
type textarea "/* Styles pour les messages d'état (après soumission) */"
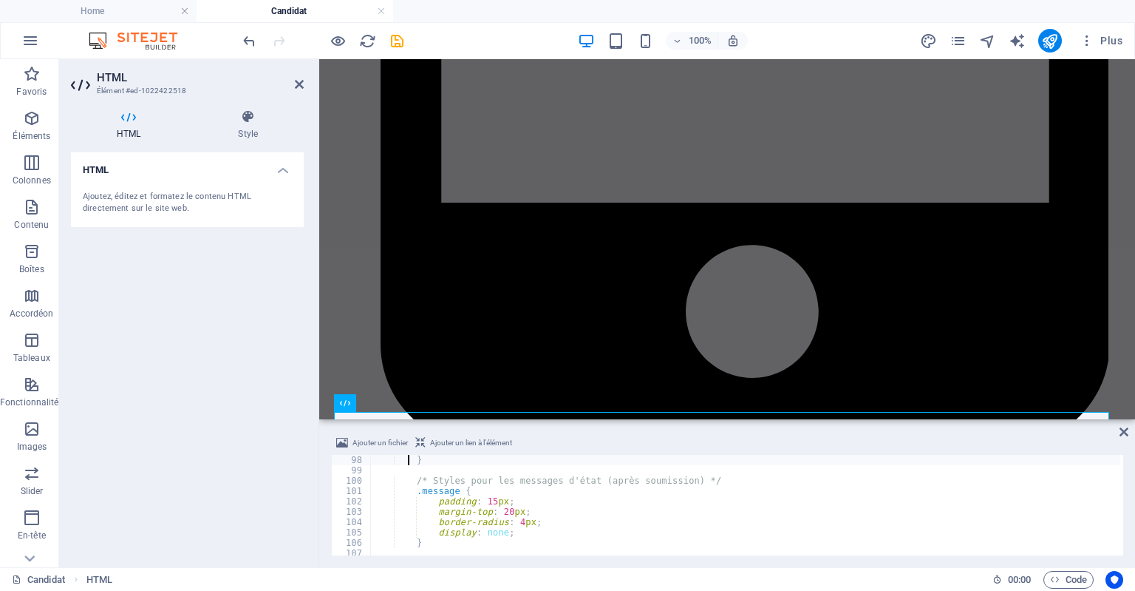
type textarea ".file-info {"
type textarea ".submit-btn:hover {"
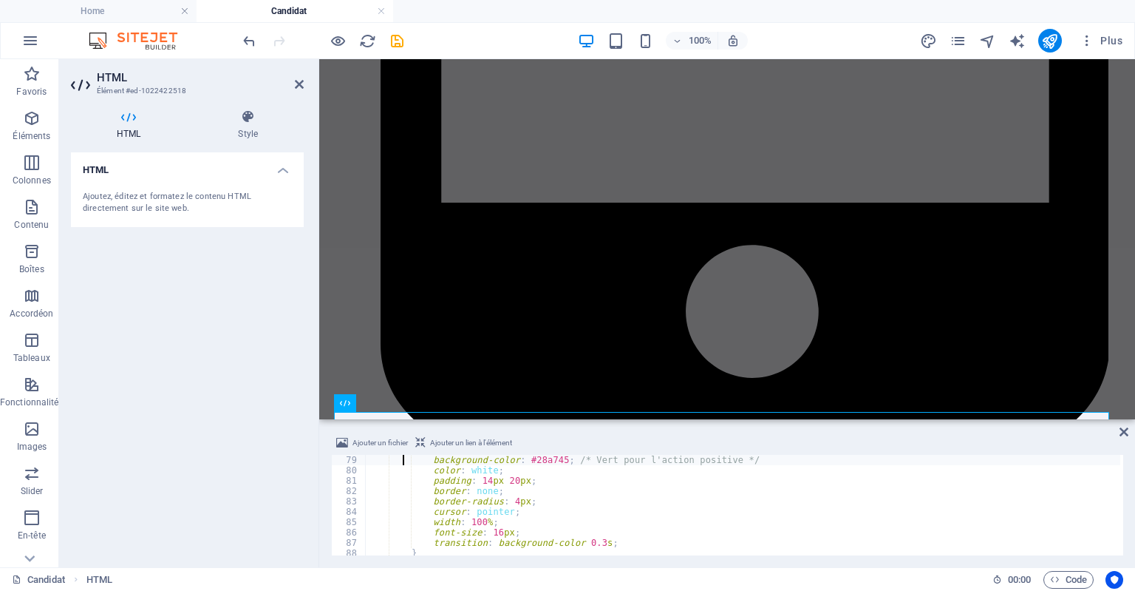
type textarea ".submit-btn {"
type textarea "textarea {"
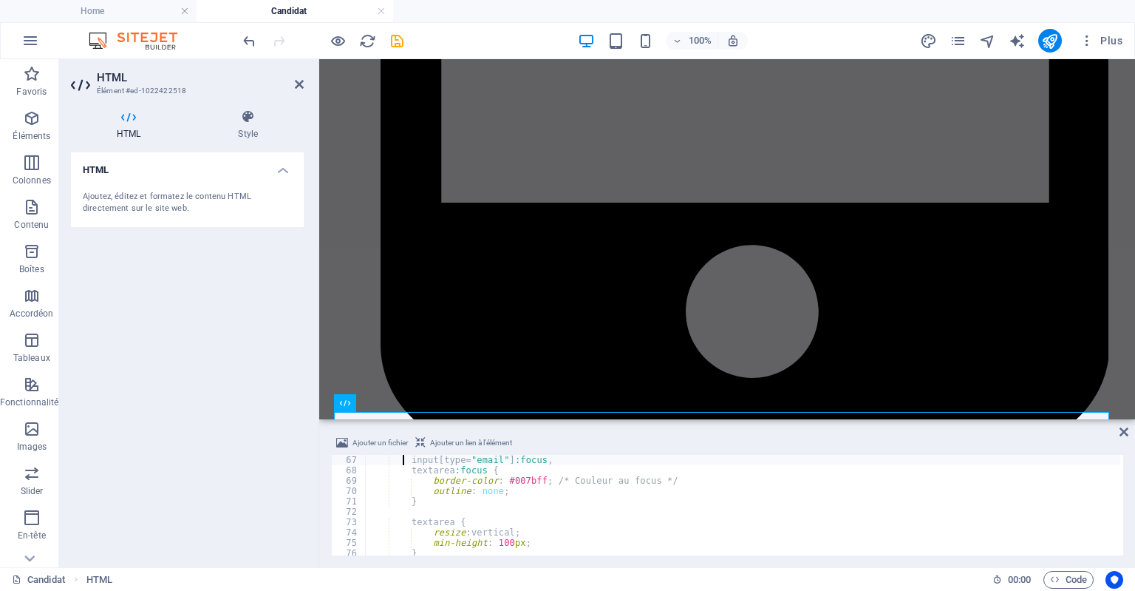
type textarea "input[type="text"]:focus,"
type textarea "input[type="file"] {"
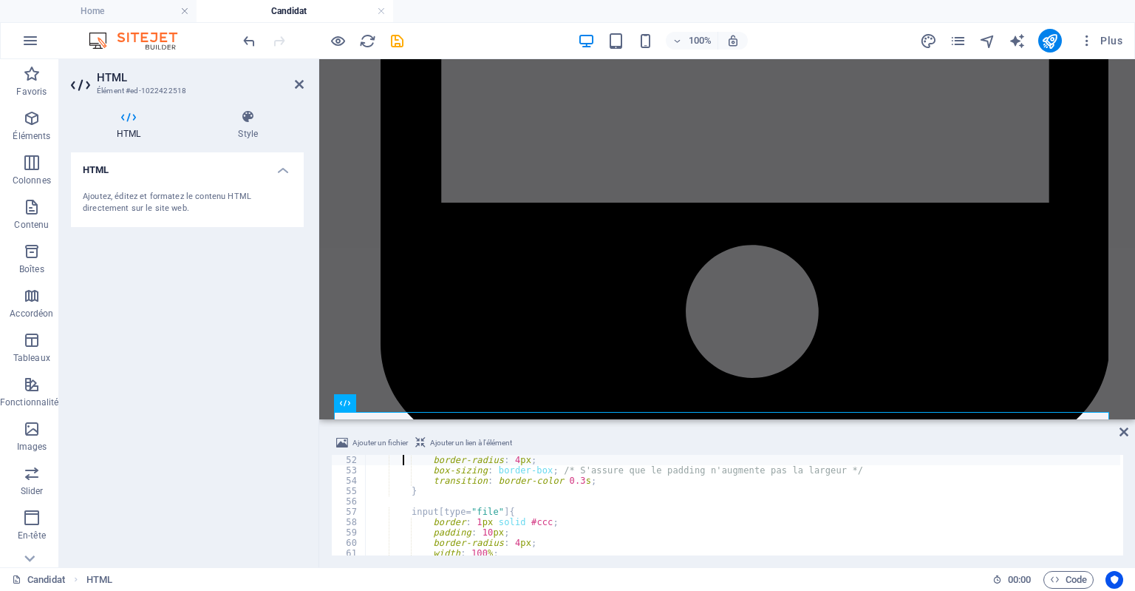
type textarea "input[type="text"],"
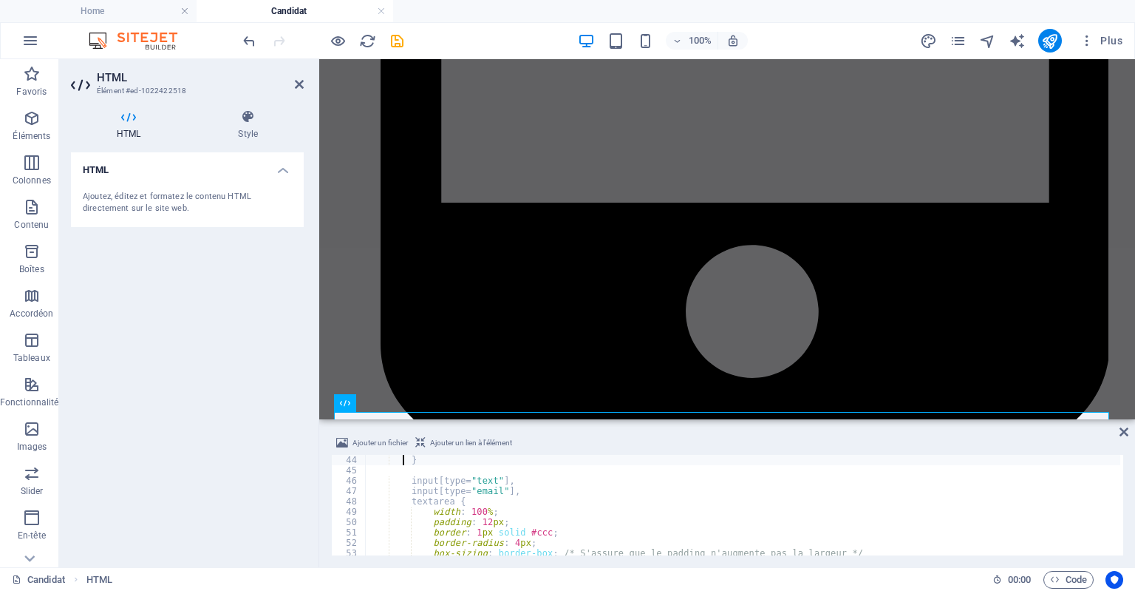
type textarea "label {"
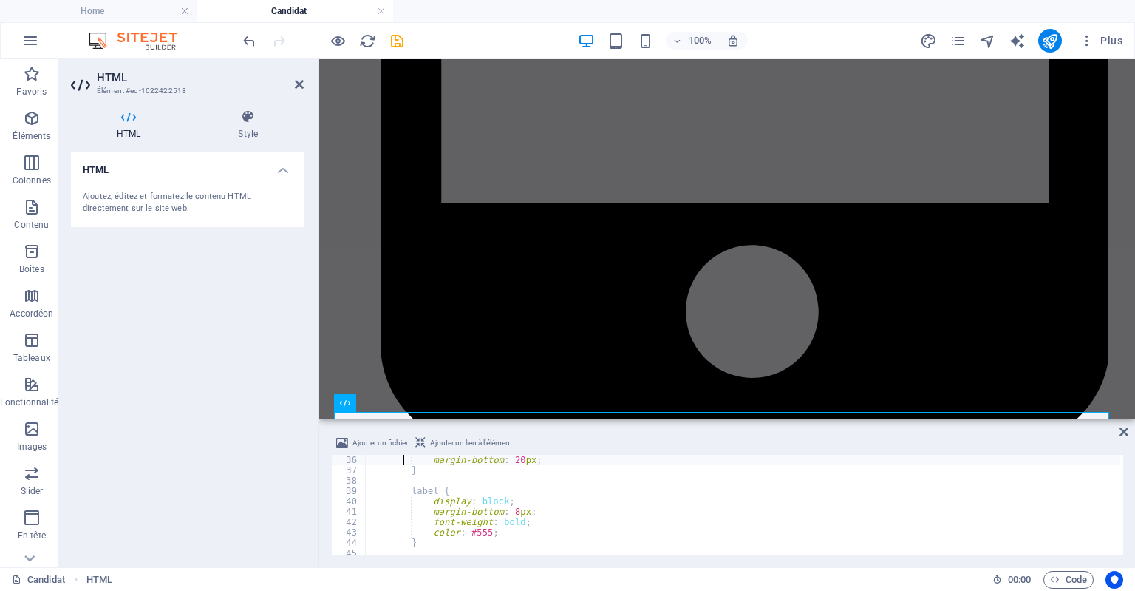
type textarea ".form-group {"
type textarea "h1 {"
type textarea ".container {"
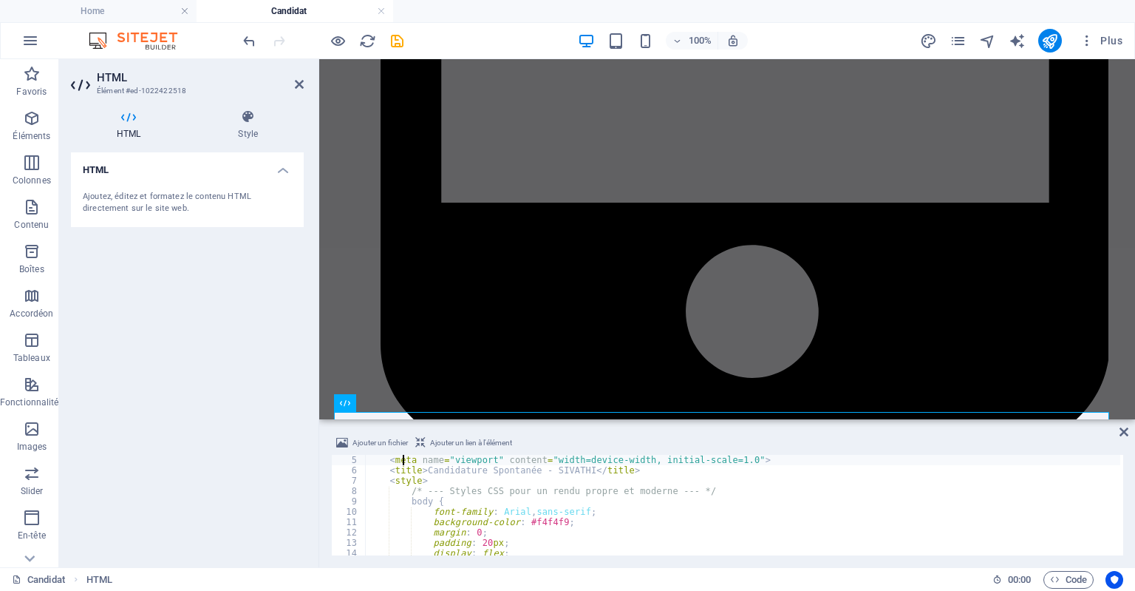
scroll to position [0, 0]
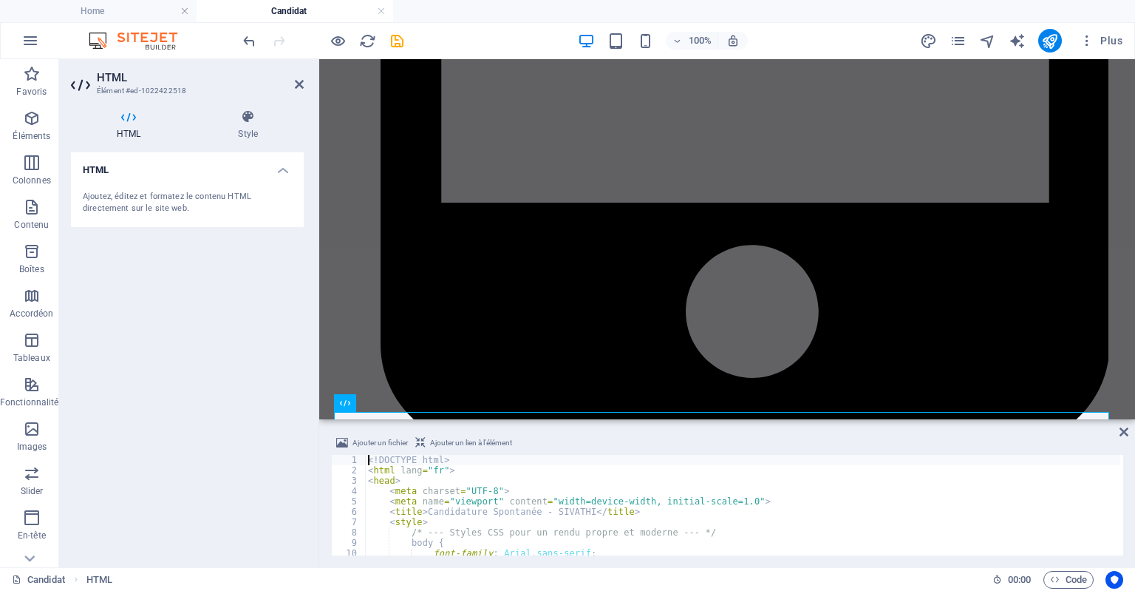
type textarea "</body> </html><form ... action="**traitement\_candidature.php**" method="POST"…"
